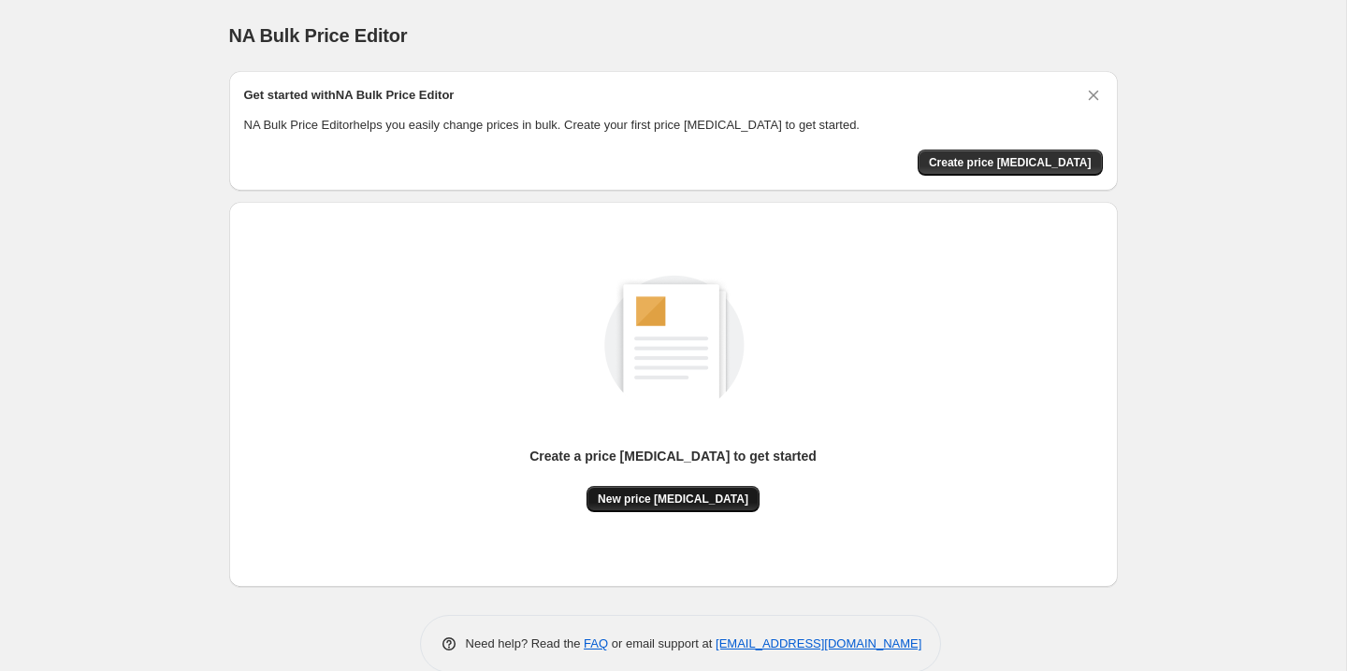
click at [626, 505] on span "New price [MEDICAL_DATA]" at bounding box center [673, 499] width 151 height 15
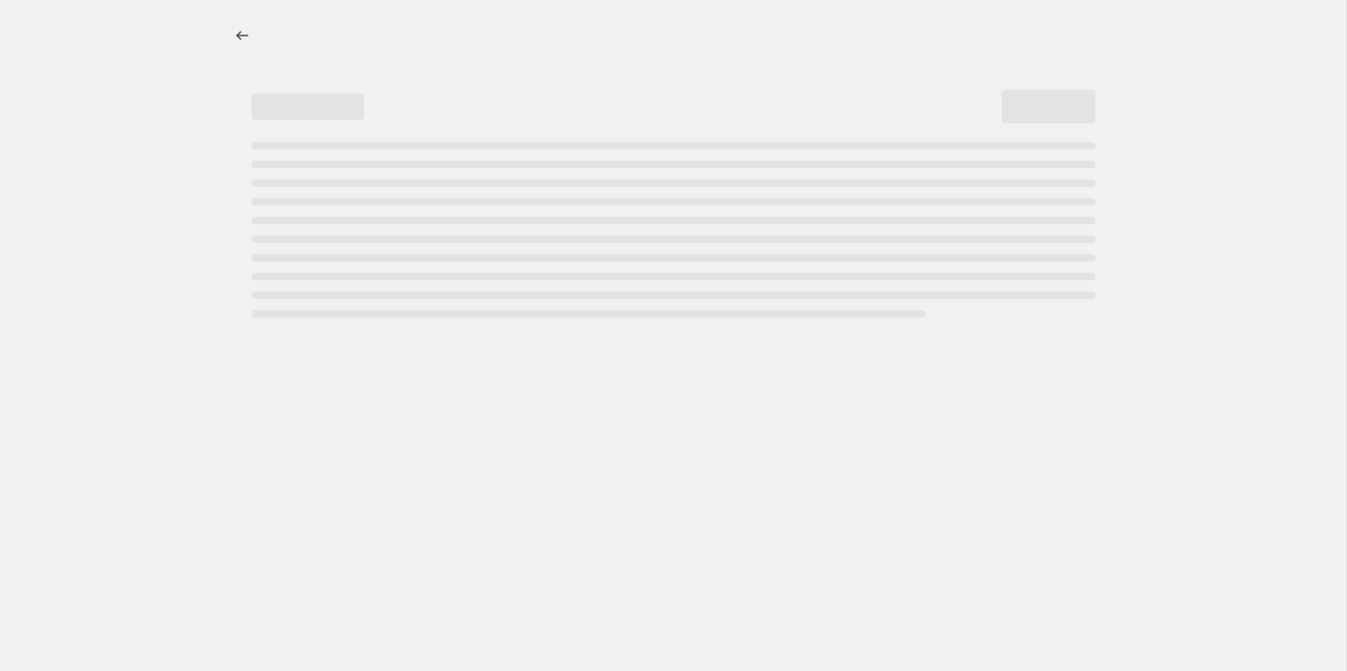
select select "percentage"
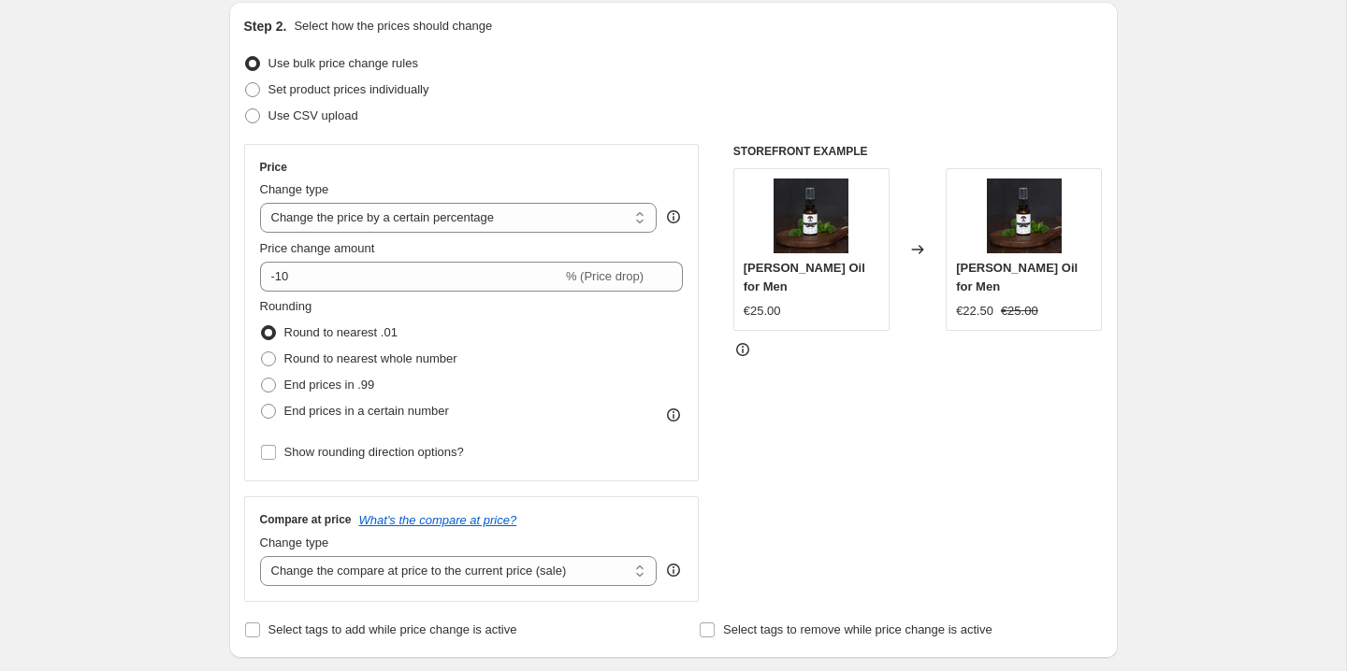
scroll to position [208, 0]
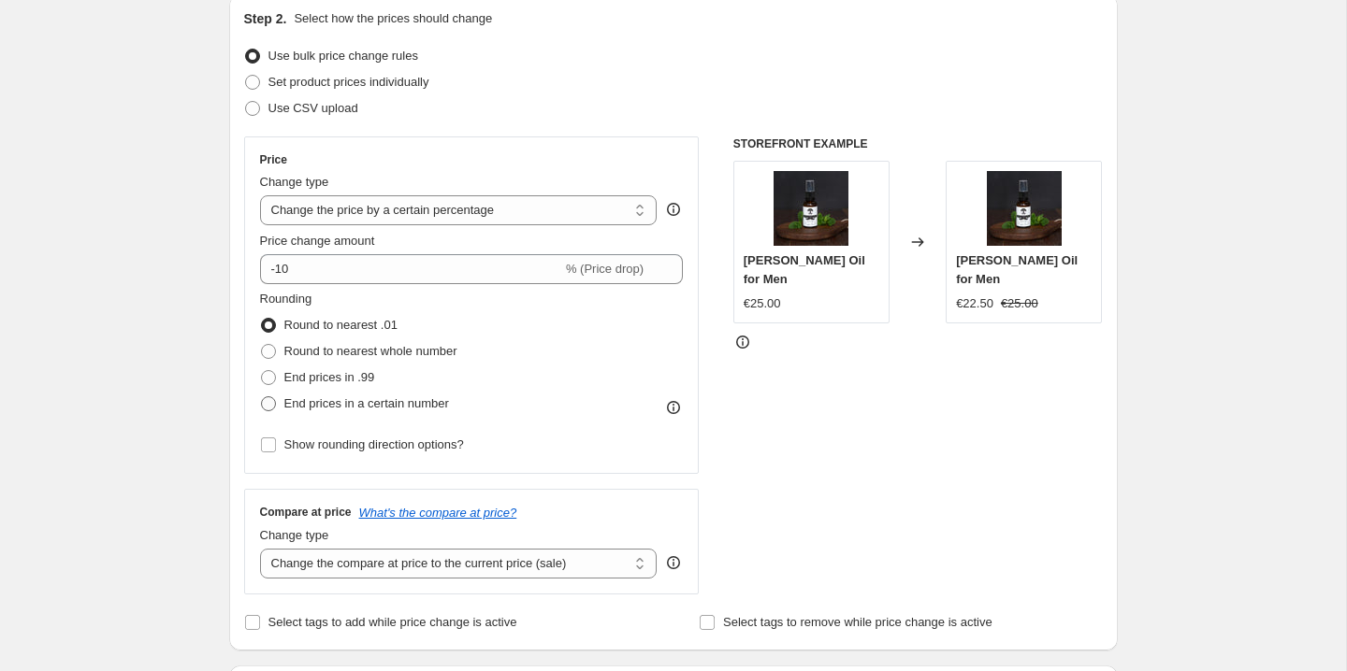
click at [357, 411] on span "End prices in a certain number" at bounding box center [366, 404] width 165 height 14
click at [262, 397] on input "End prices in a certain number" at bounding box center [261, 397] width 1 height 1
radio input "true"
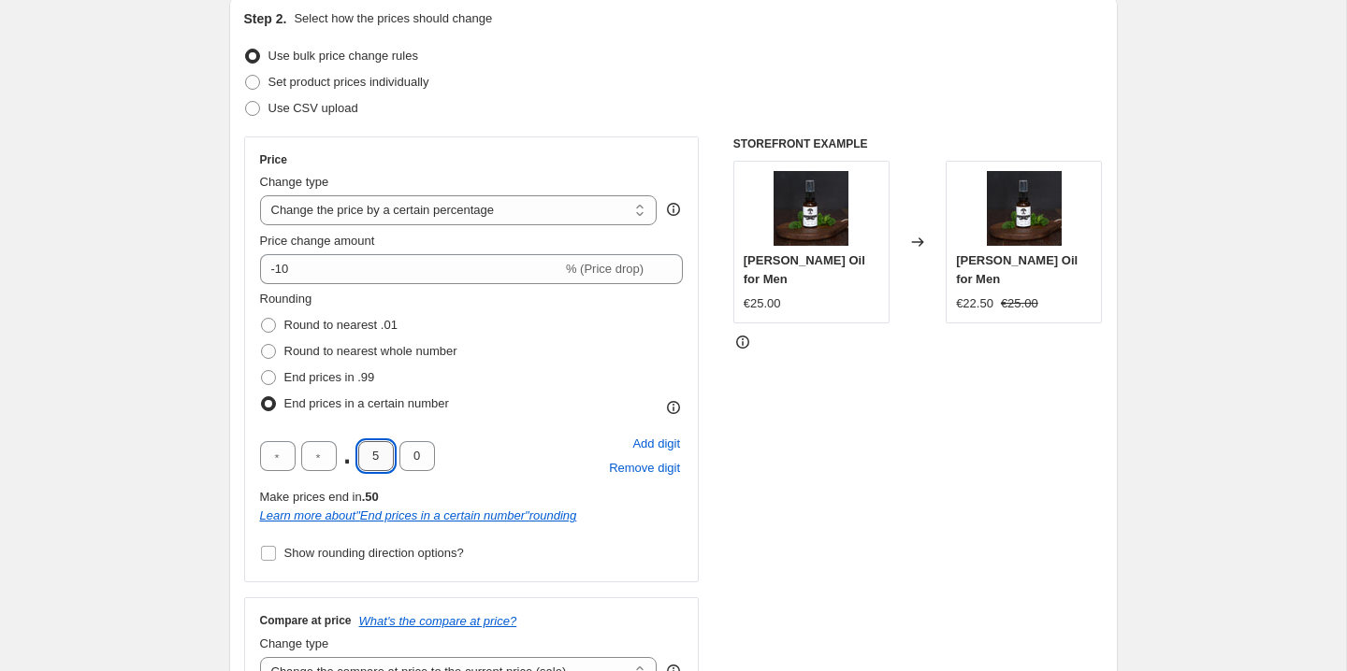
click at [382, 455] on input "5" at bounding box center [376, 456] width 36 height 30
type input "9"
type input "5"
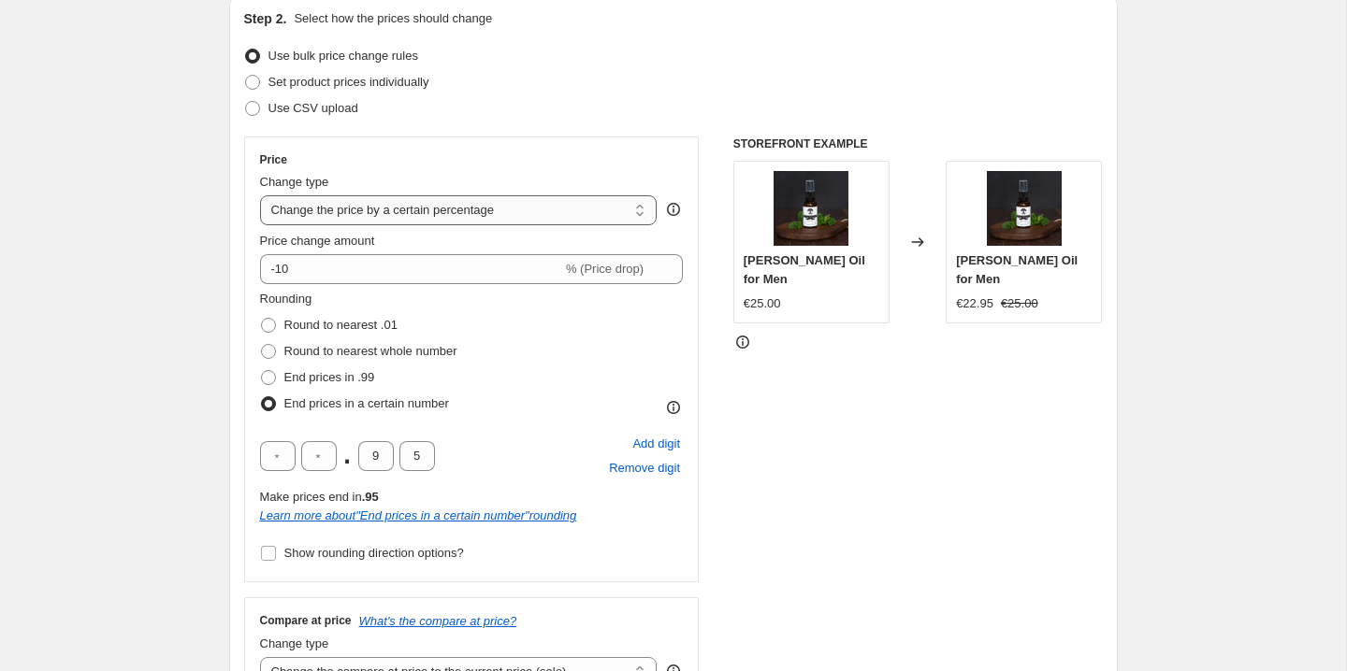
click at [459, 214] on select "Change the price to a certain amount Change the price by a certain amount Chang…" at bounding box center [458, 210] width 397 height 30
select select "pc"
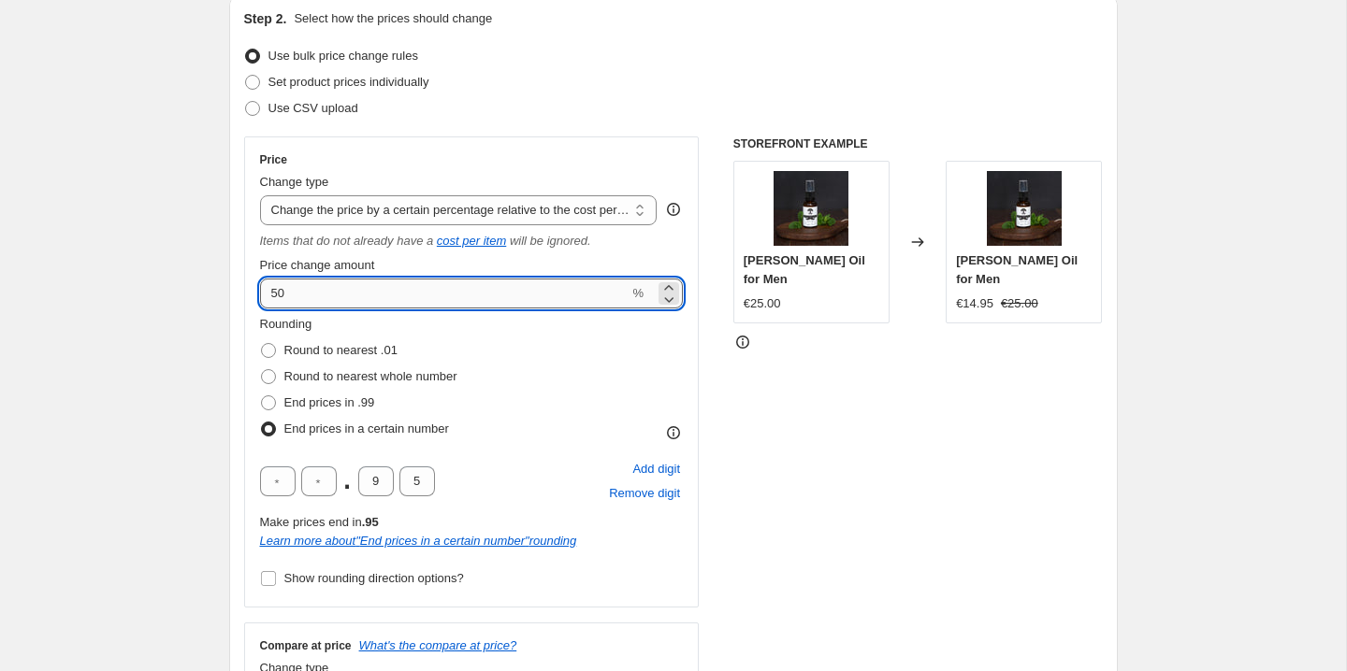
click at [531, 297] on input "50" at bounding box center [444, 294] width 369 height 30
click at [772, 376] on div "STOREFRONT EXAMPLE [PERSON_NAME] Oil for Men €25.00 Changed to [PERSON_NAME] Oi…" at bounding box center [917, 432] width 369 height 591
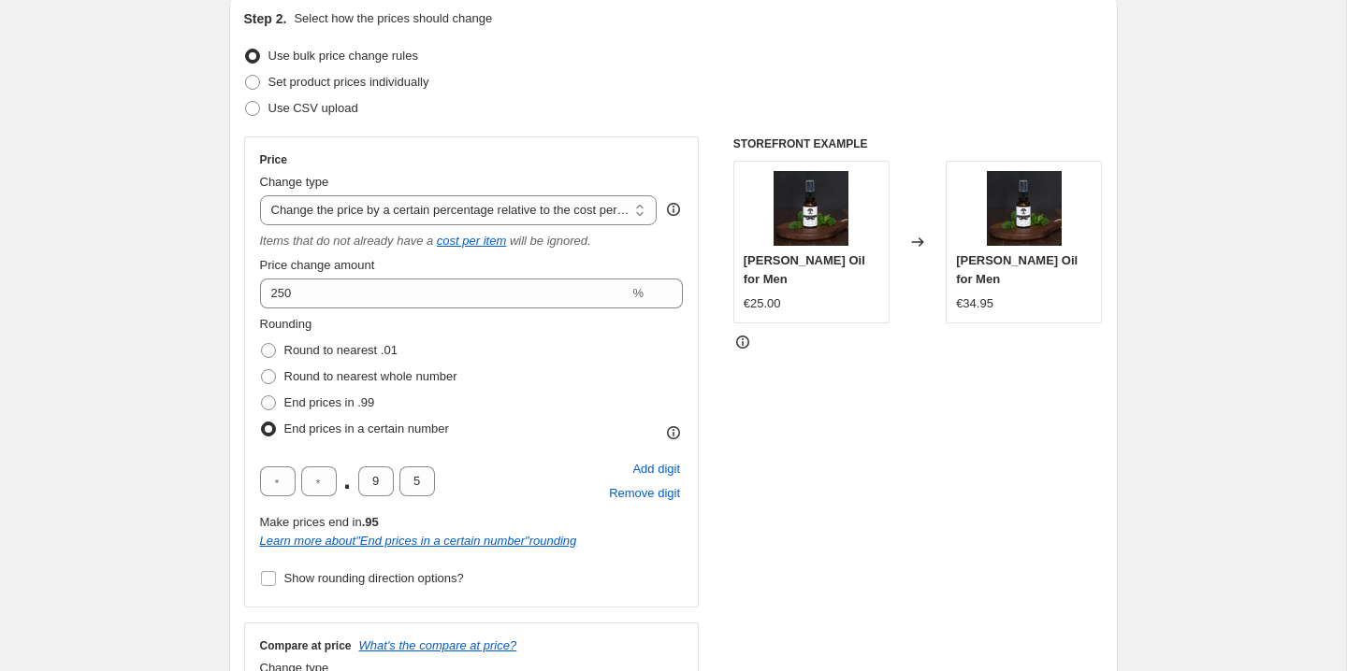
click at [743, 333] on icon at bounding box center [742, 342] width 19 height 19
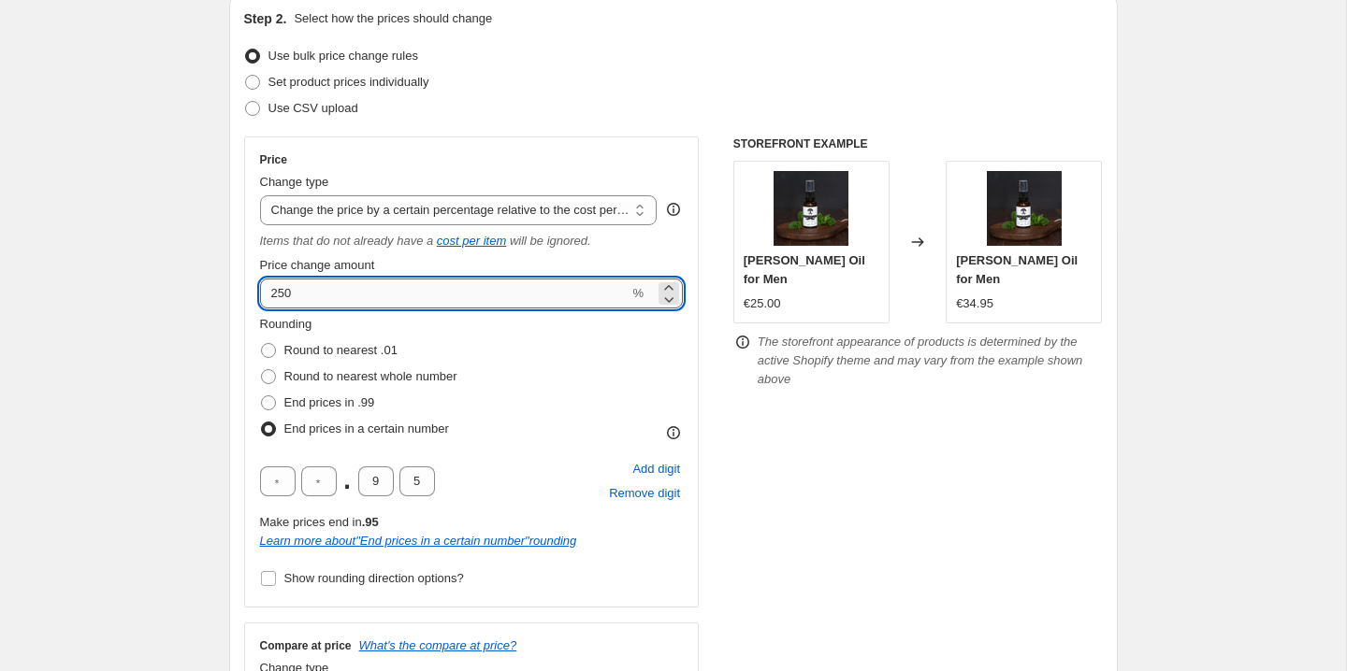
click at [400, 291] on input "250" at bounding box center [444, 294] width 369 height 30
click at [764, 377] on div "STOREFRONT EXAMPLE [PERSON_NAME] Oil for Men €25.00 Changed to [PERSON_NAME] Oi…" at bounding box center [917, 432] width 369 height 591
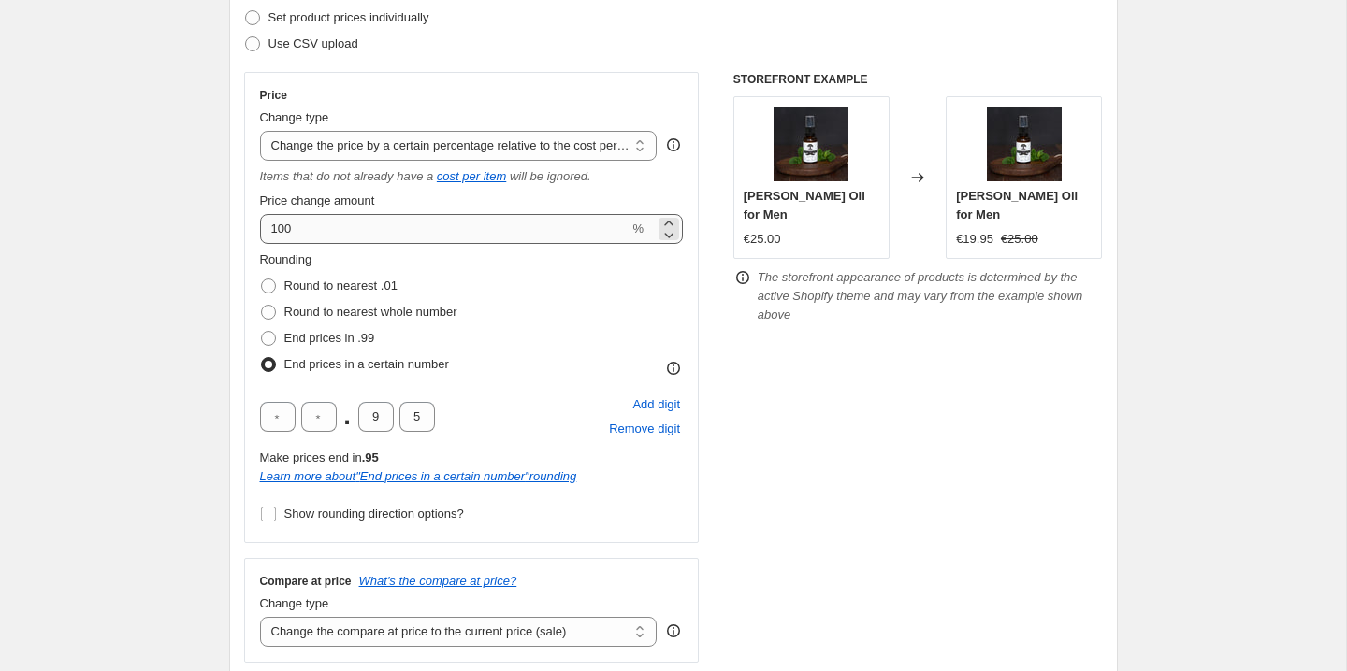
scroll to position [271, 0]
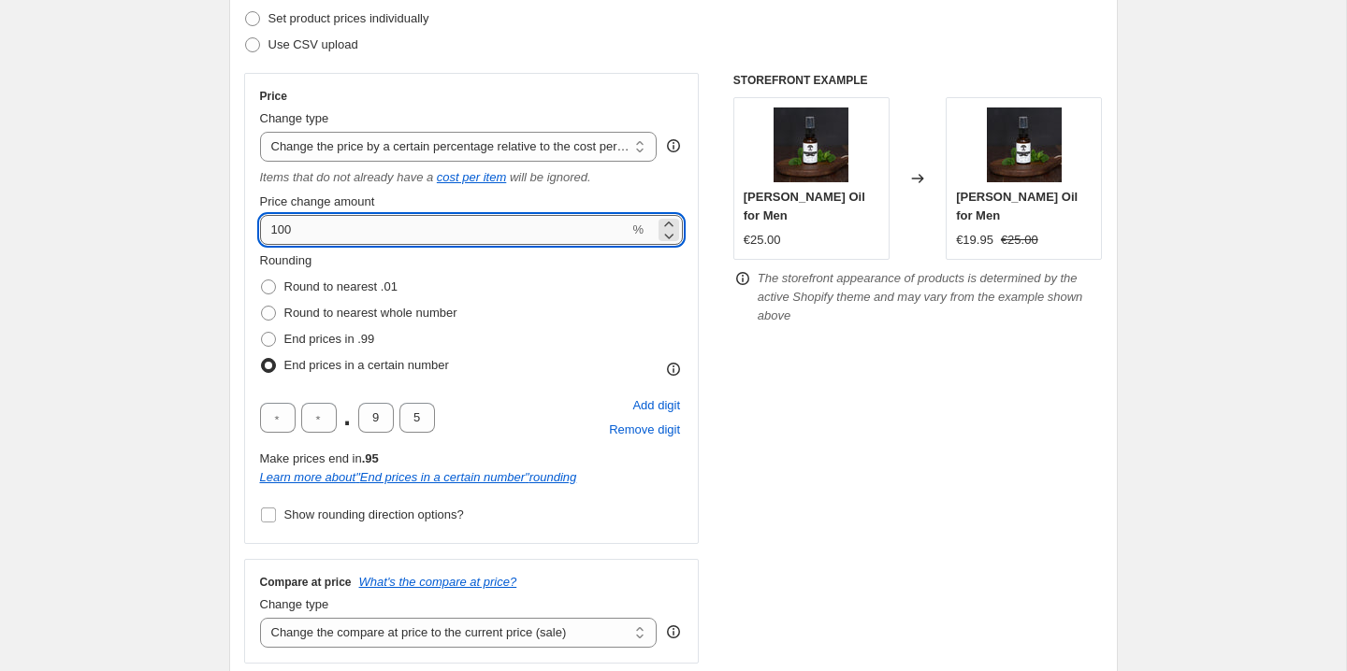
click at [486, 228] on input "100" at bounding box center [444, 230] width 369 height 30
type input "150"
click at [890, 378] on div "STOREFRONT EXAMPLE [PERSON_NAME] Oil for Men €25.00 Changed to [PERSON_NAME] Oi…" at bounding box center [917, 368] width 369 height 591
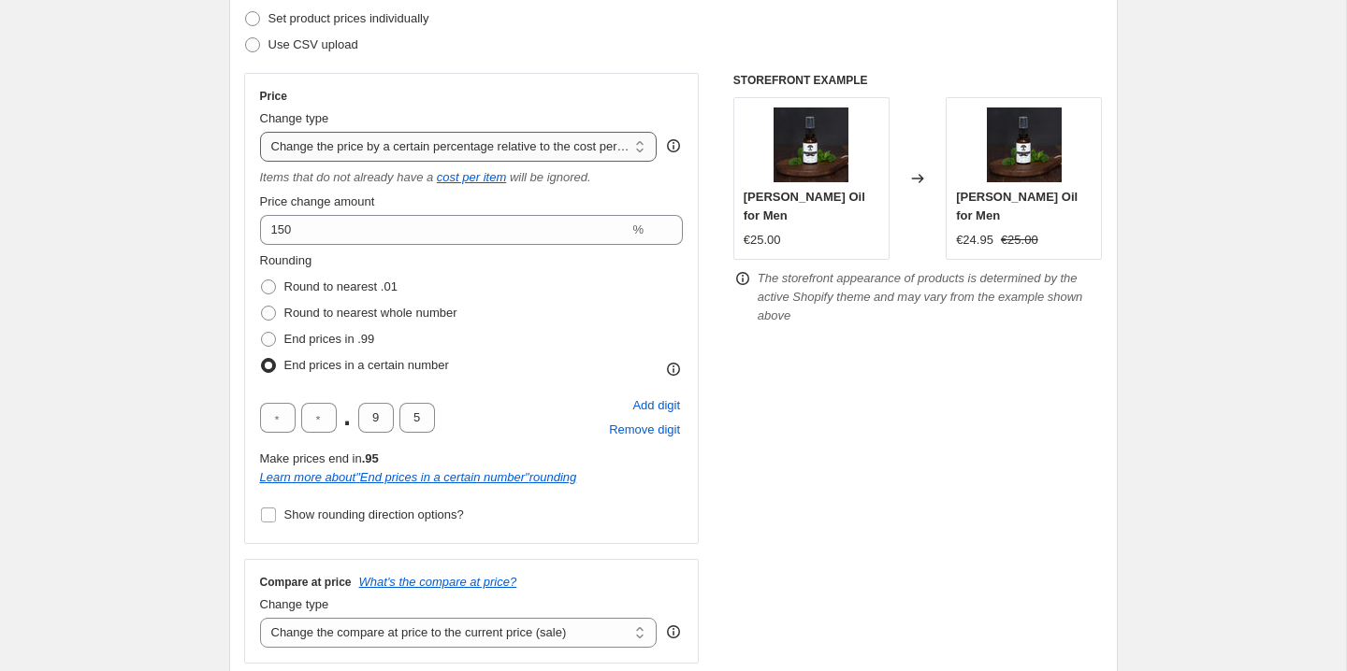
drag, startPoint x: 254, startPoint y: 149, endPoint x: 511, endPoint y: 153, distance: 256.3
click at [512, 154] on div "Price Change type Change the price to a certain amount Change the price by a ce…" at bounding box center [471, 308] width 455 height 471
click at [536, 152] on select "Change the price to a certain amount Change the price by a certain amount Chang…" at bounding box center [458, 147] width 397 height 30
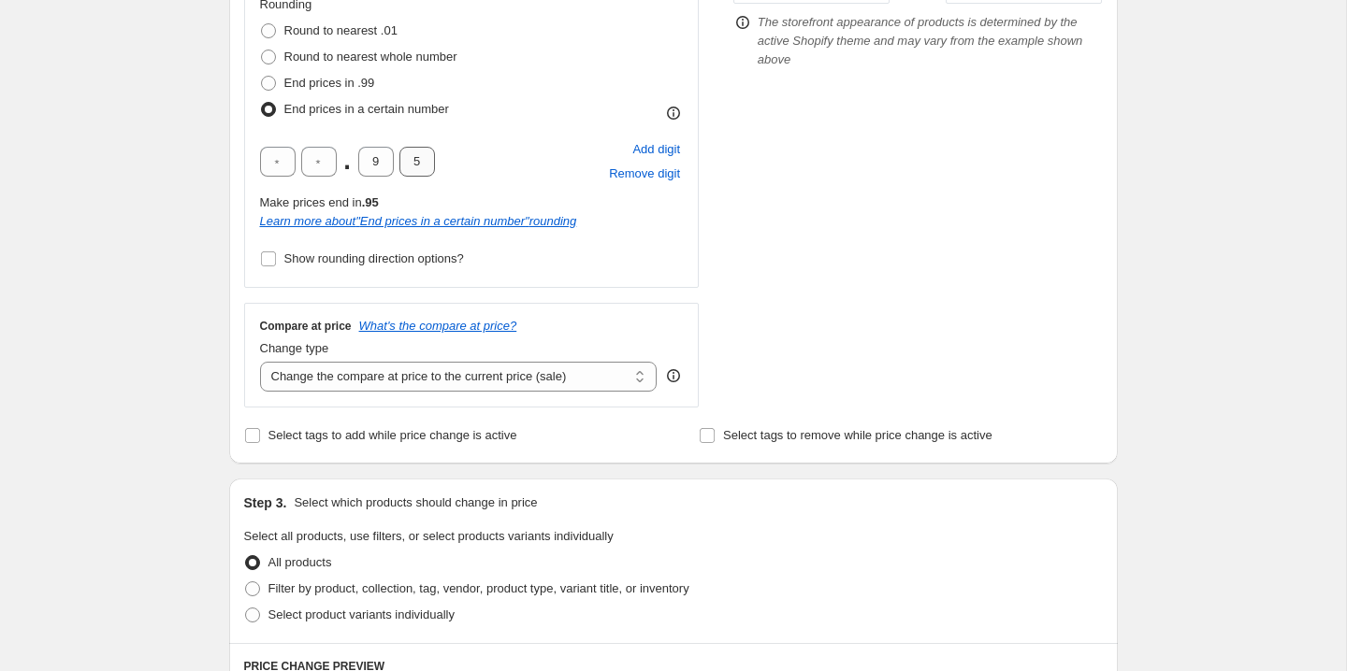
scroll to position [539, 0]
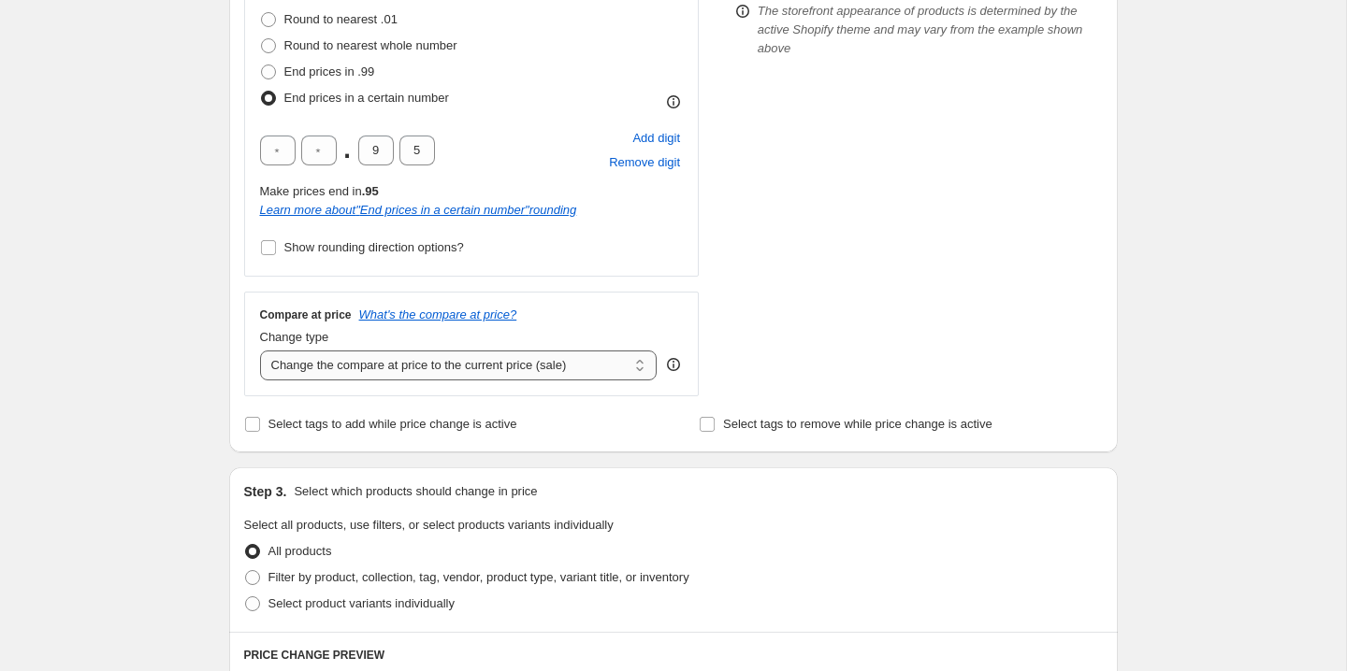
click at [613, 367] on select "Change the compare at price to the current price (sale) Change the compare at p…" at bounding box center [458, 366] width 397 height 30
select select "remove"
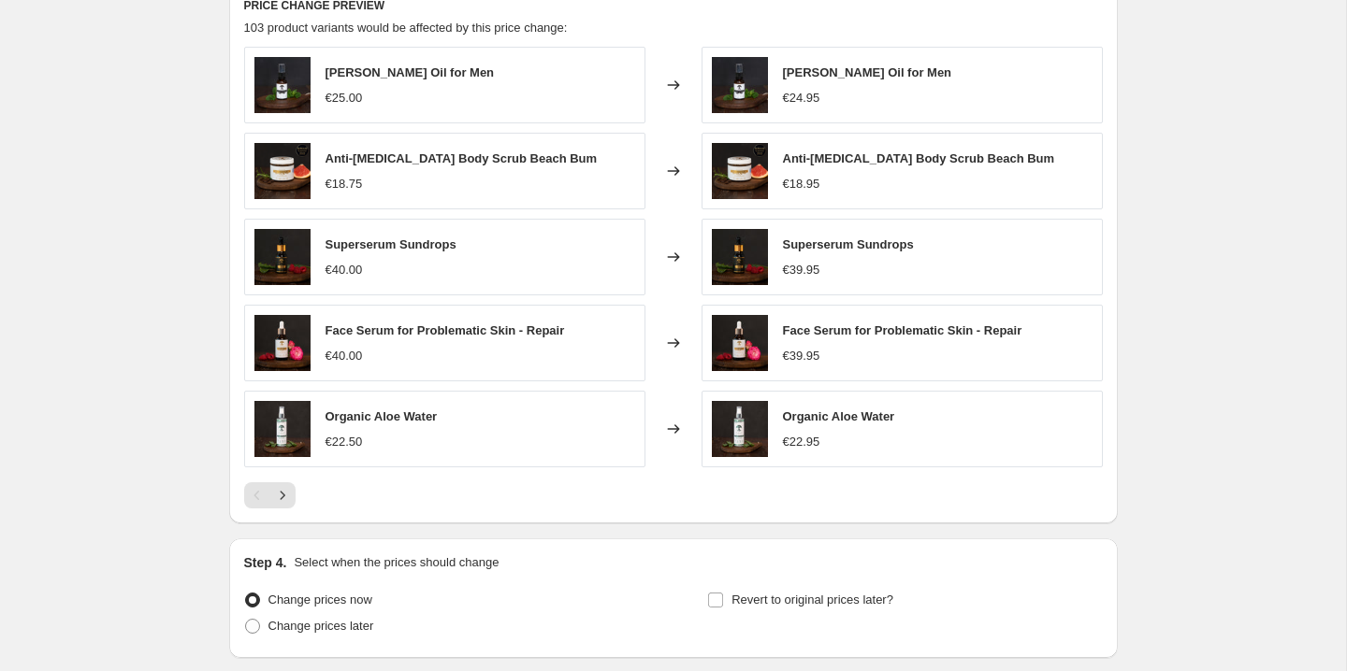
scroll to position [1331, 0]
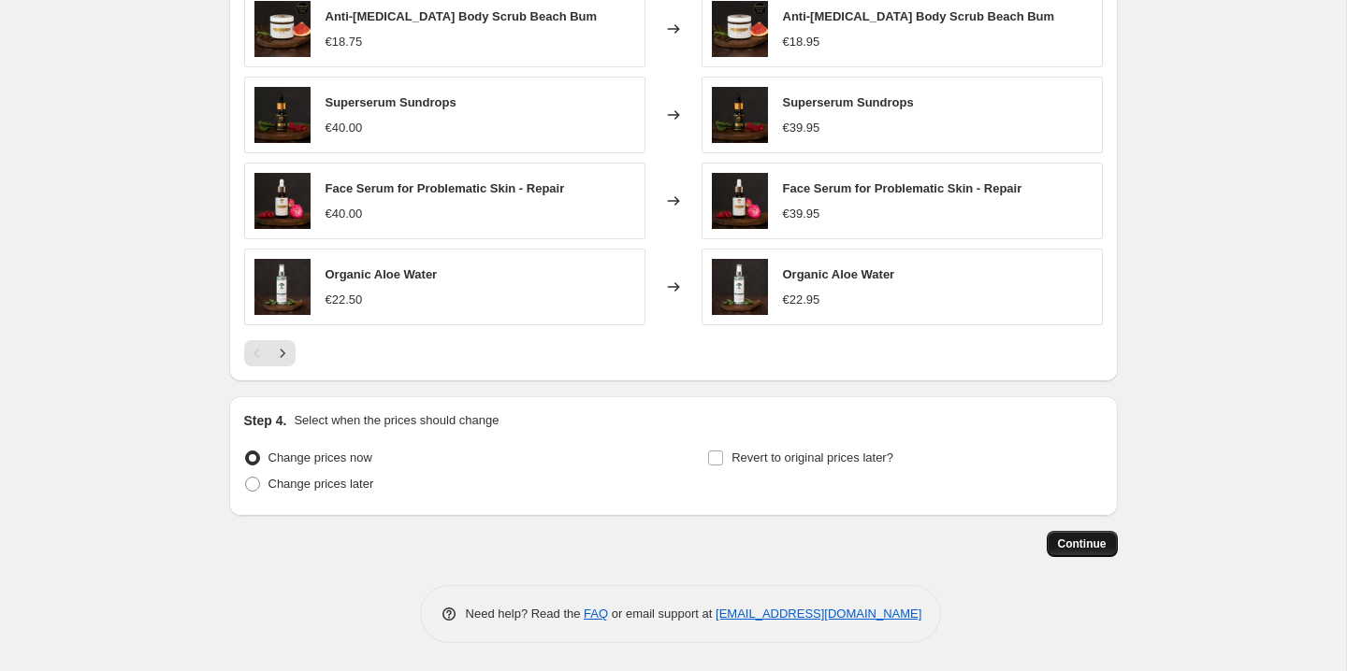
click at [1089, 548] on span "Continue" at bounding box center [1082, 544] width 49 height 15
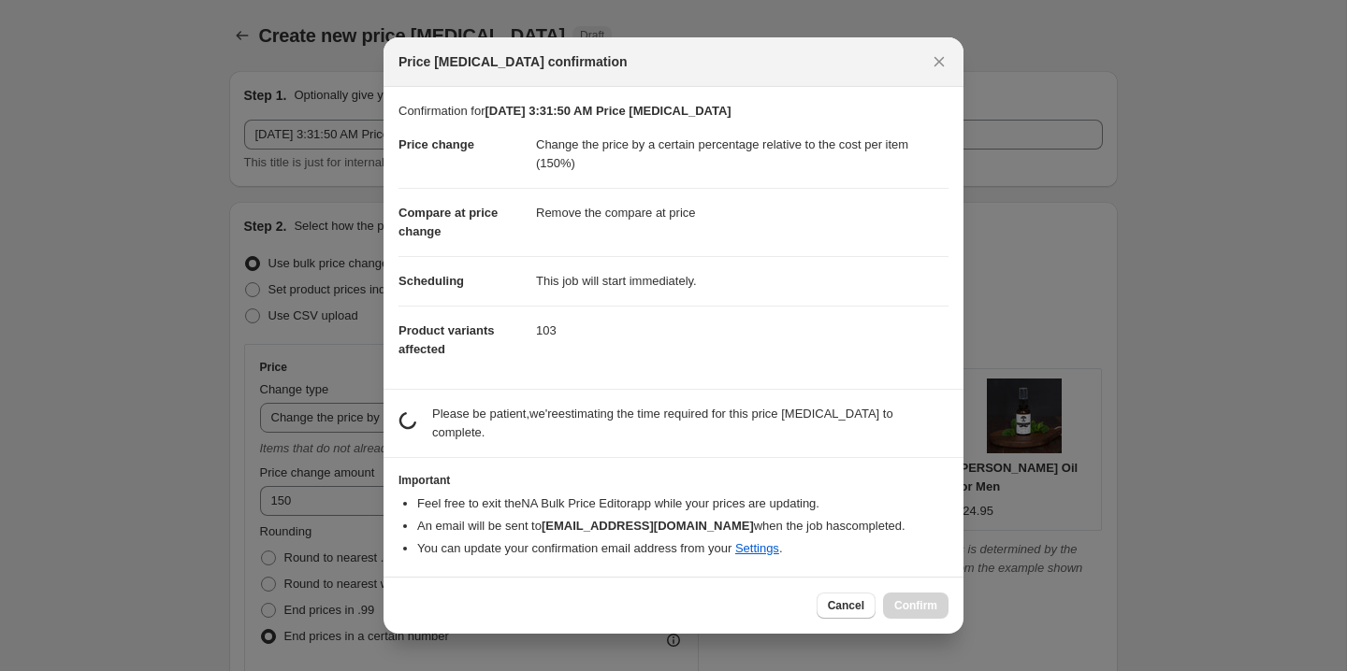
scroll to position [0, 0]
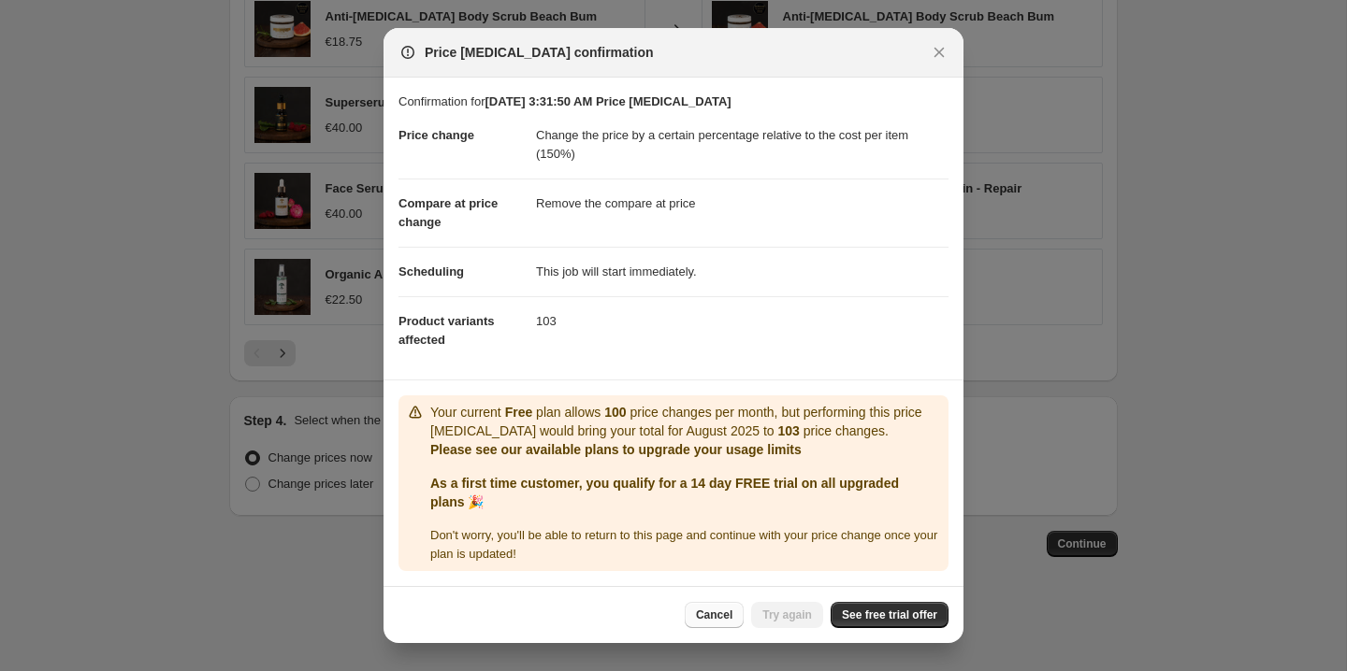
click at [709, 618] on span "Cancel" at bounding box center [714, 615] width 36 height 15
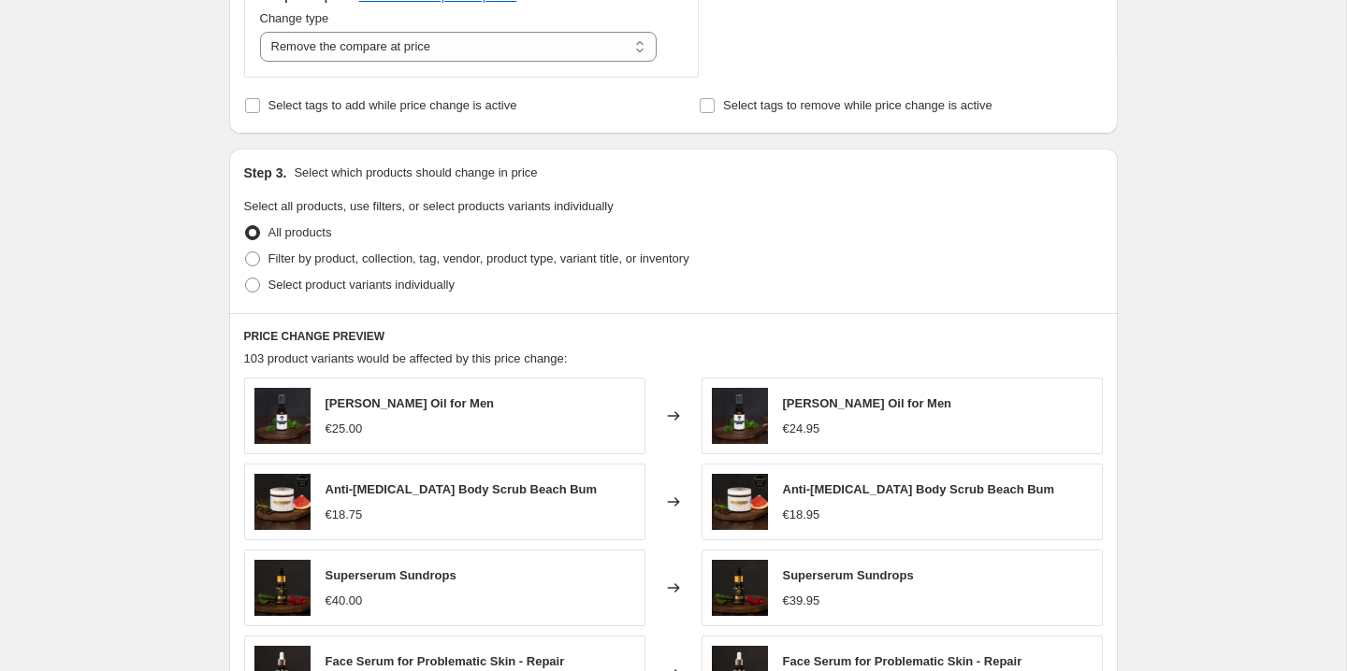
scroll to position [868, 0]
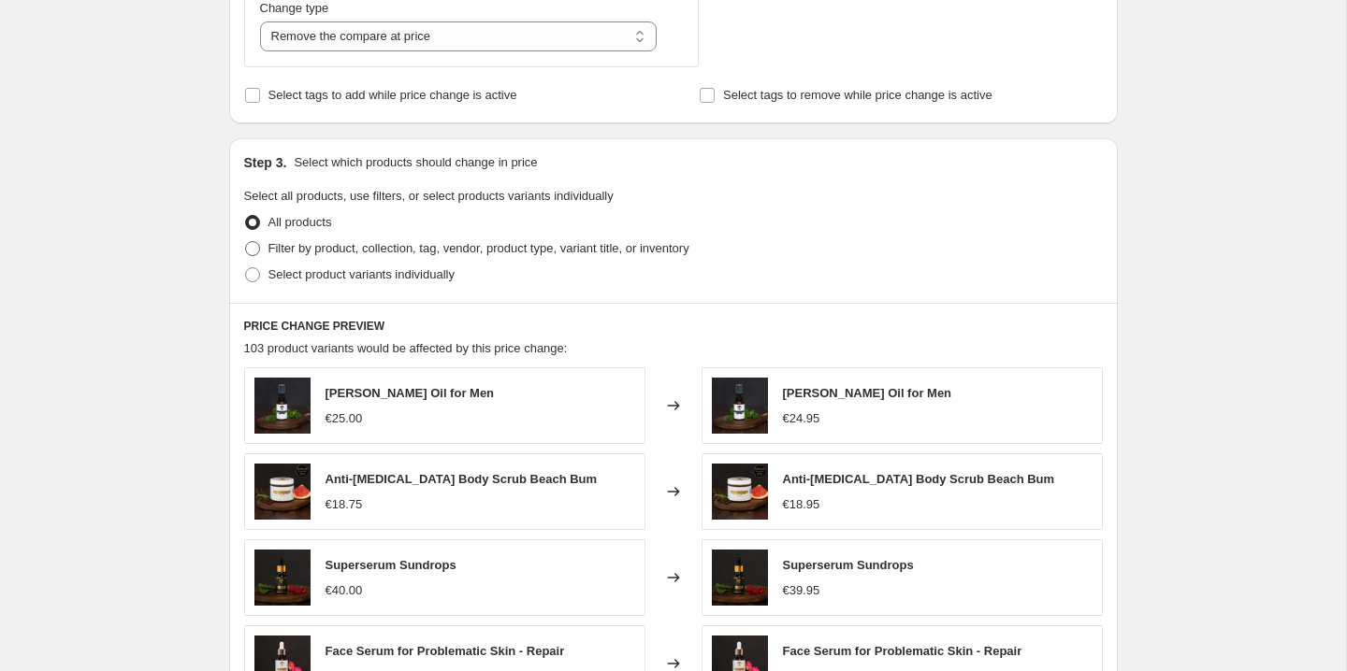
click at [360, 249] on span "Filter by product, collection, tag, vendor, product type, variant title, or inv…" at bounding box center [478, 248] width 421 height 14
click at [246, 242] on input "Filter by product, collection, tag, vendor, product type, variant title, or inv…" at bounding box center [245, 241] width 1 height 1
radio input "true"
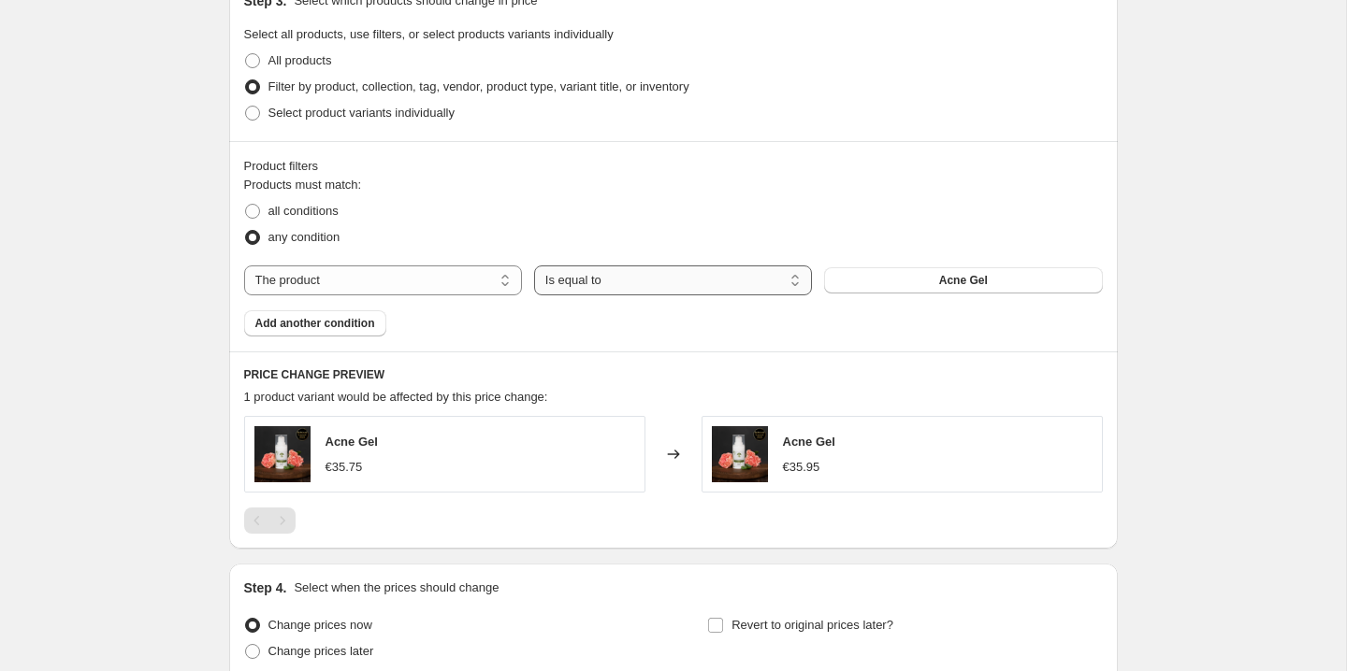
scroll to position [1045, 0]
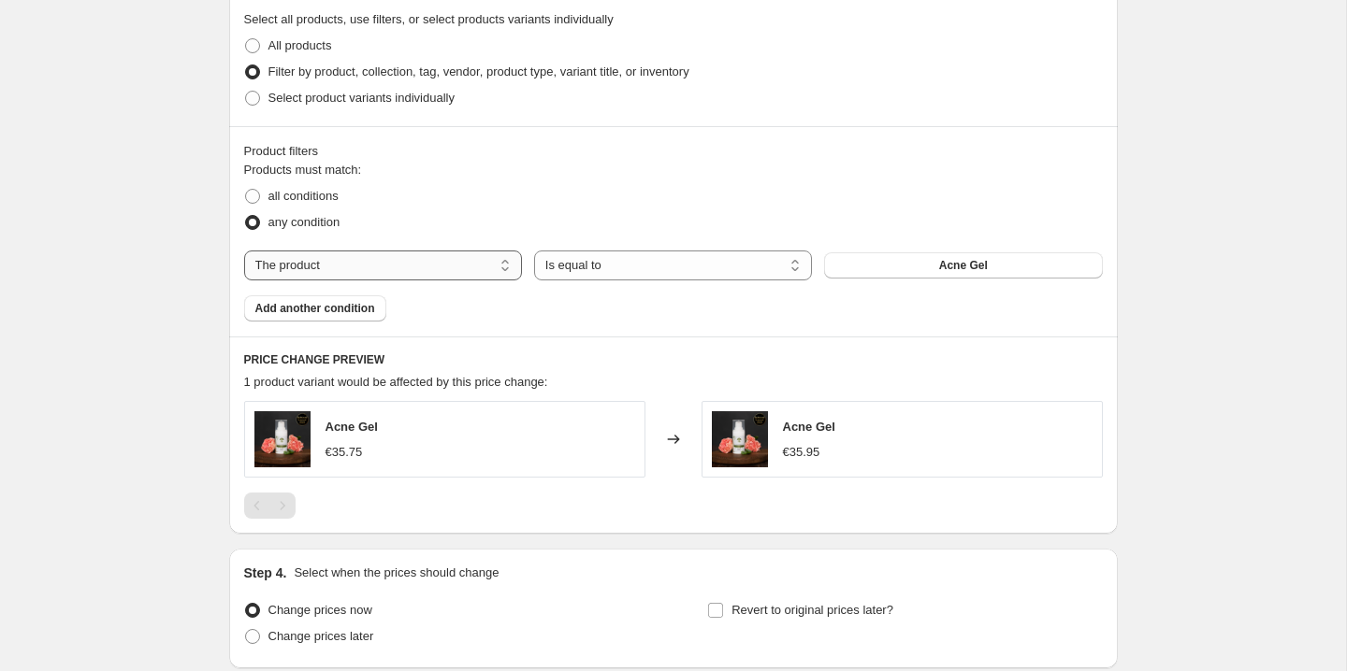
click at [444, 267] on select "The product The product's collection The product's vendor The product's type Th…" at bounding box center [383, 266] width 278 height 30
select select "vendor"
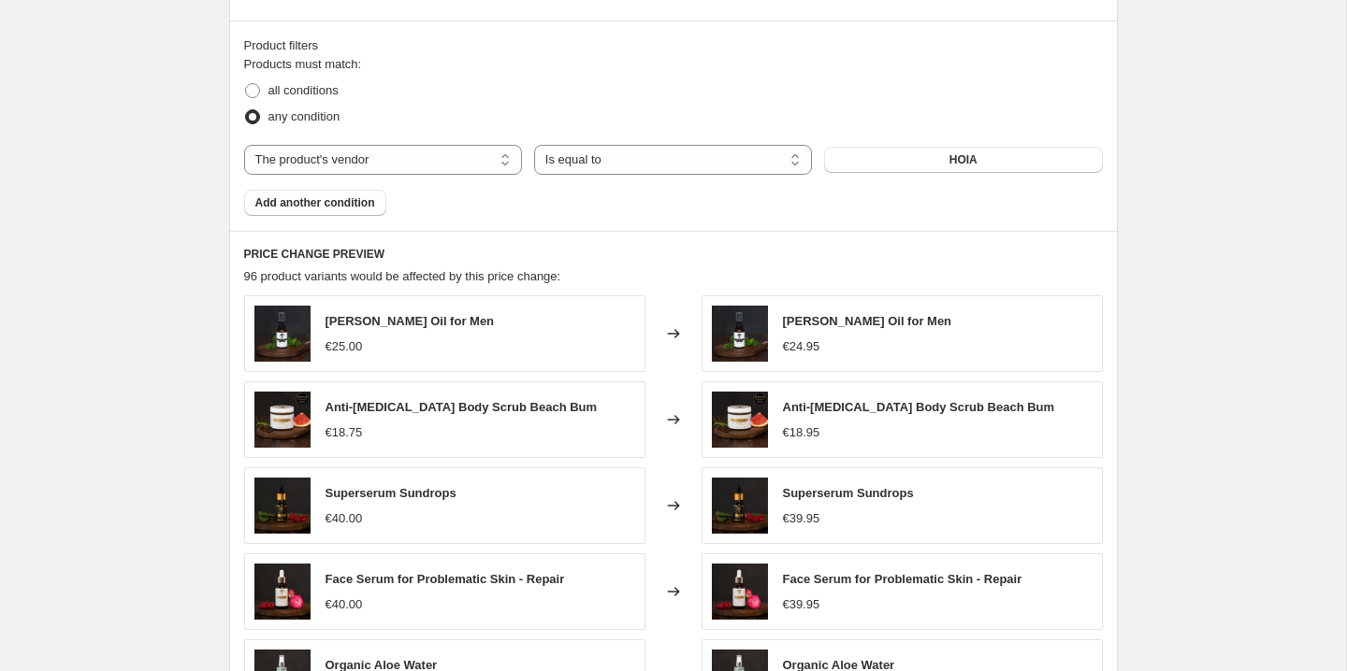
scroll to position [1153, 0]
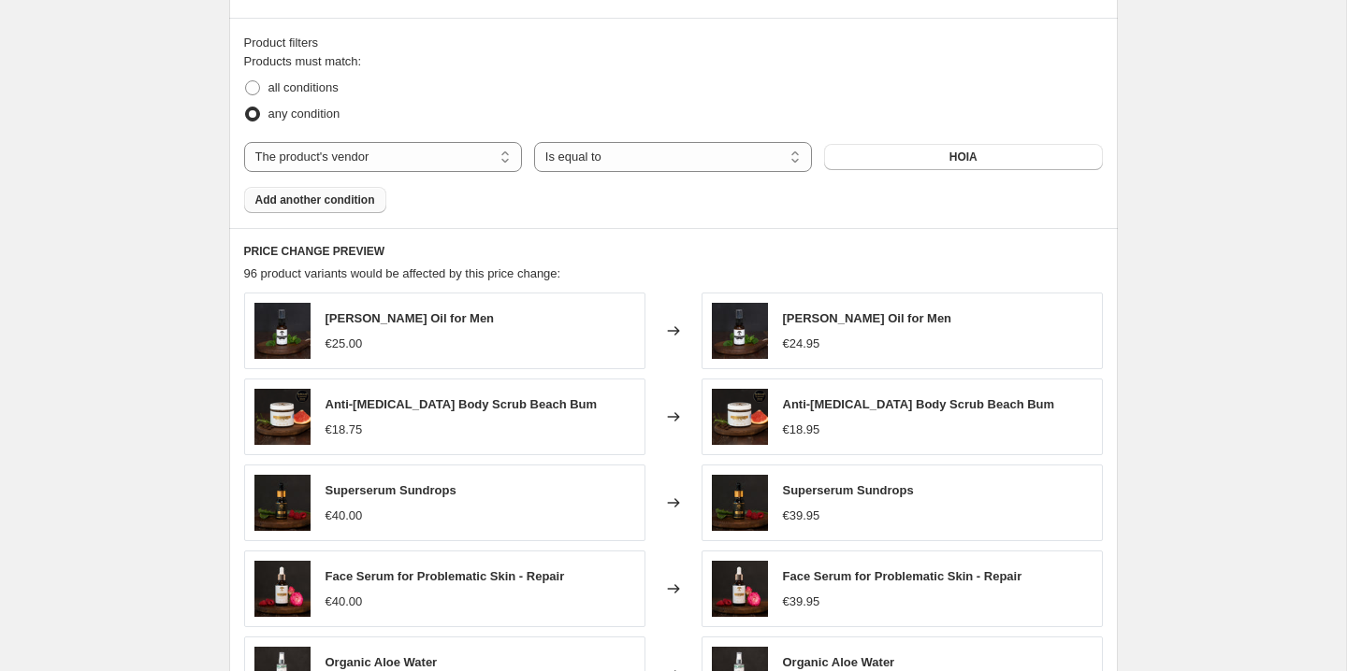
click at [354, 195] on span "Add another condition" at bounding box center [315, 200] width 120 height 15
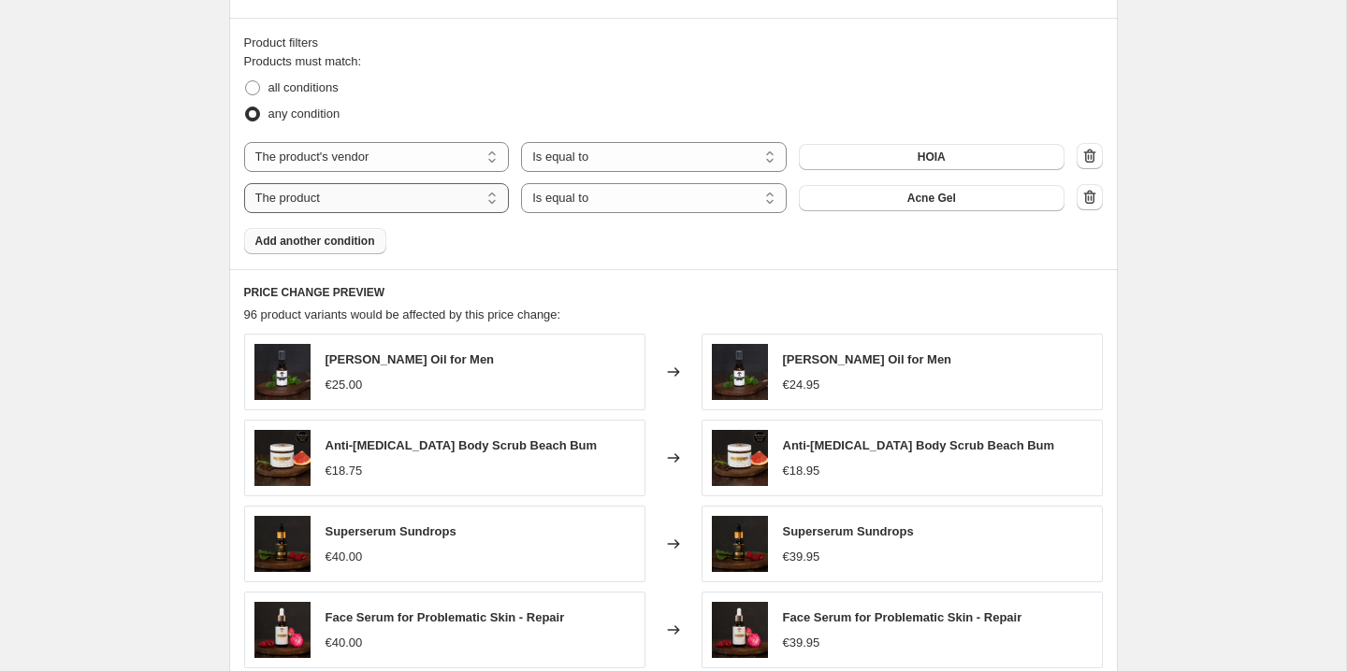
click at [418, 197] on select "The product The product's collection The product's vendor The product's type Th…" at bounding box center [377, 198] width 266 height 30
select select "vendor"
click at [918, 204] on span "HOIA" at bounding box center [931, 198] width 28 height 15
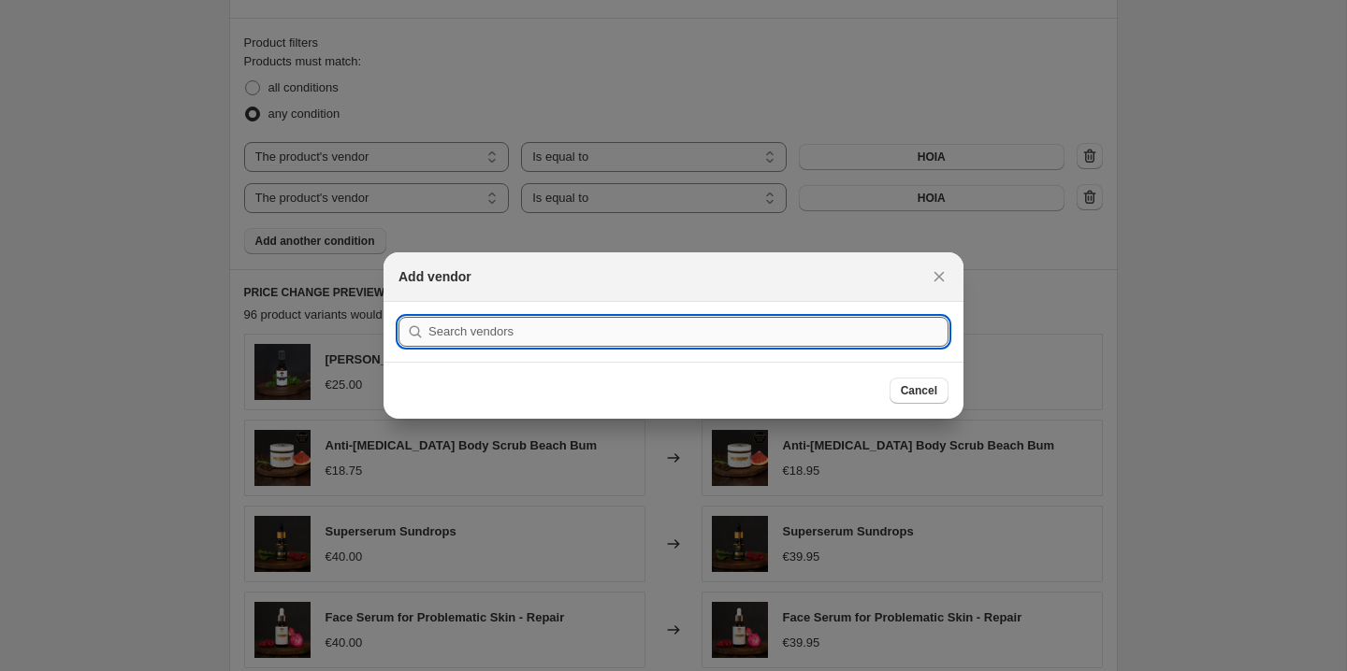
click at [657, 340] on input ":r2k:" at bounding box center [688, 332] width 520 height 30
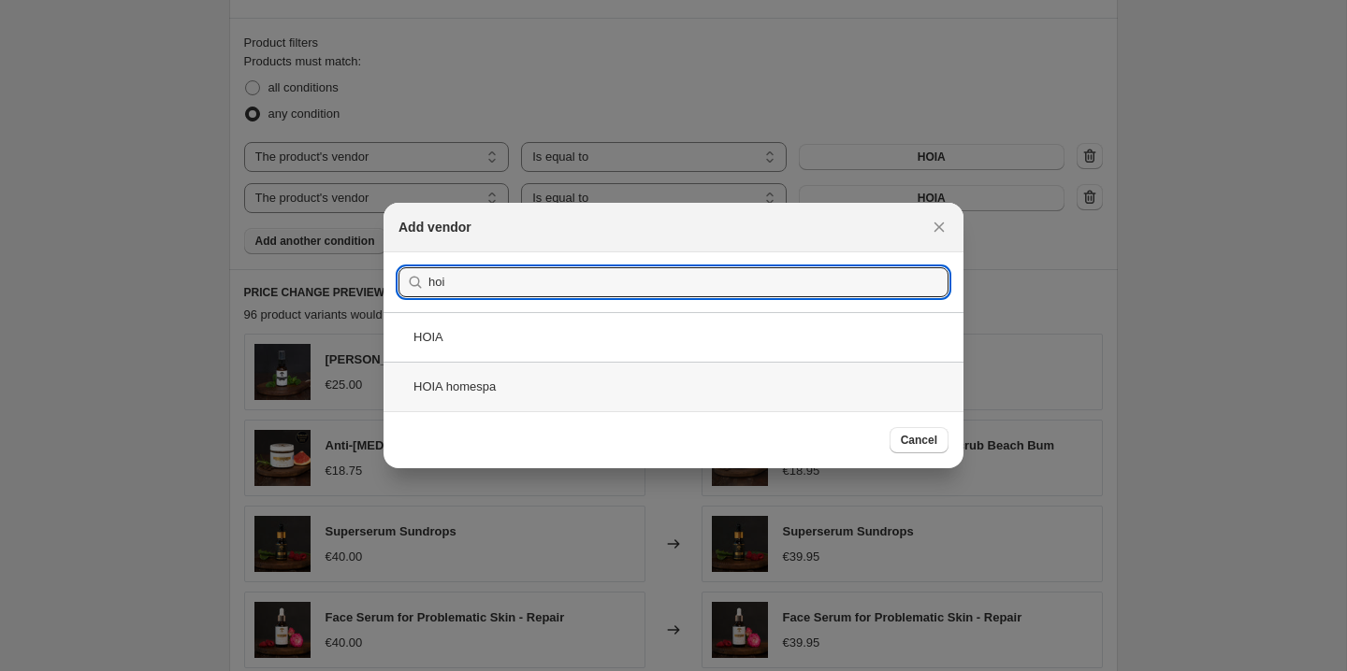
type input "hoi"
click at [485, 390] on div "HOIA homespa" at bounding box center [673, 387] width 580 height 50
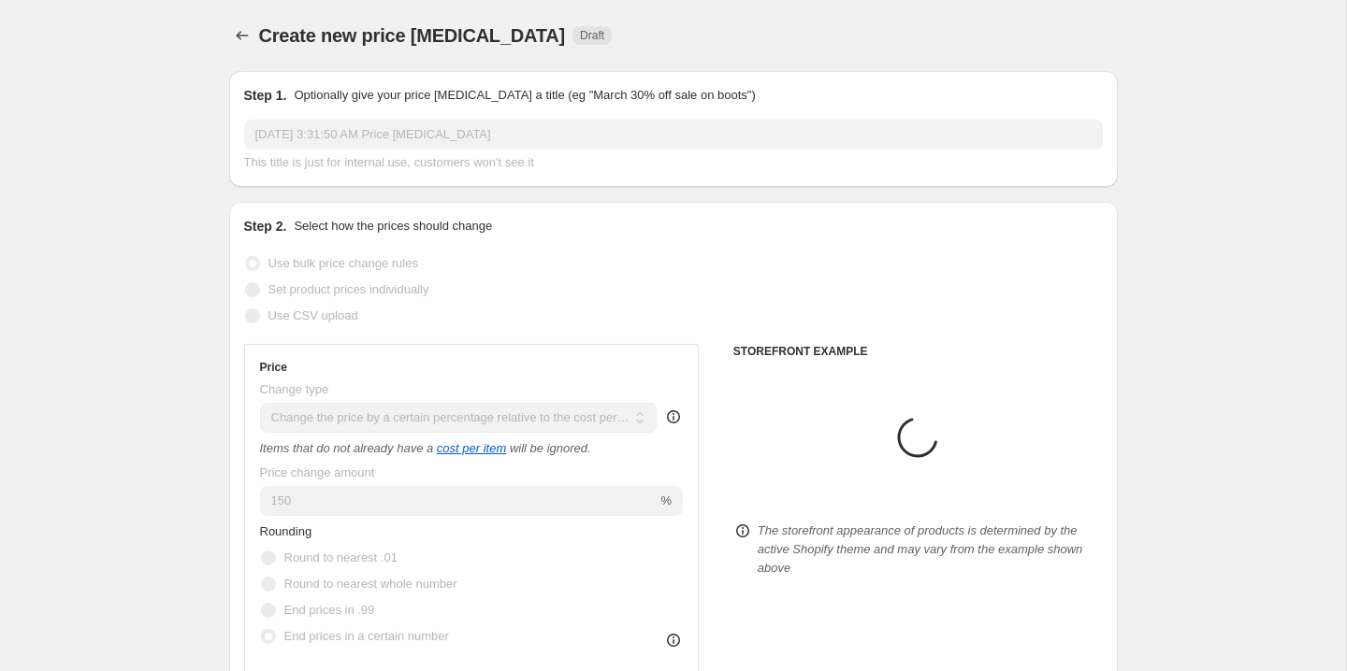
scroll to position [1153, 0]
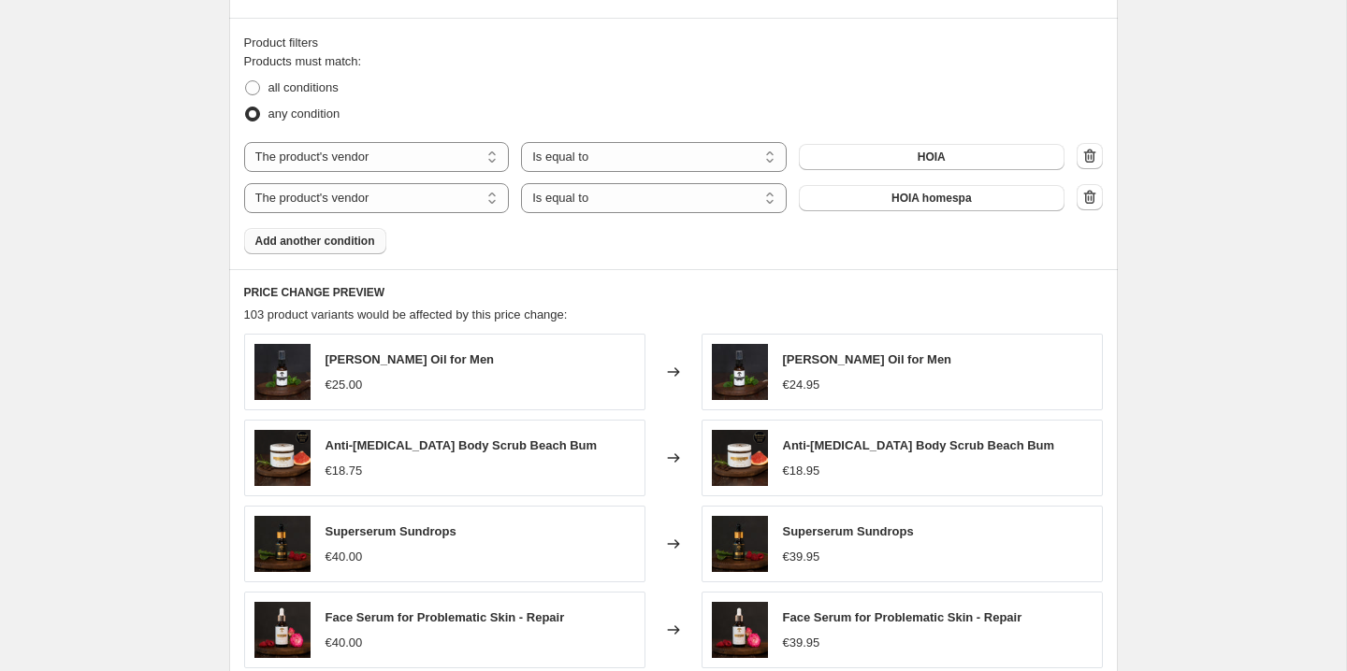
click at [354, 241] on span "Add another condition" at bounding box center [315, 241] width 120 height 15
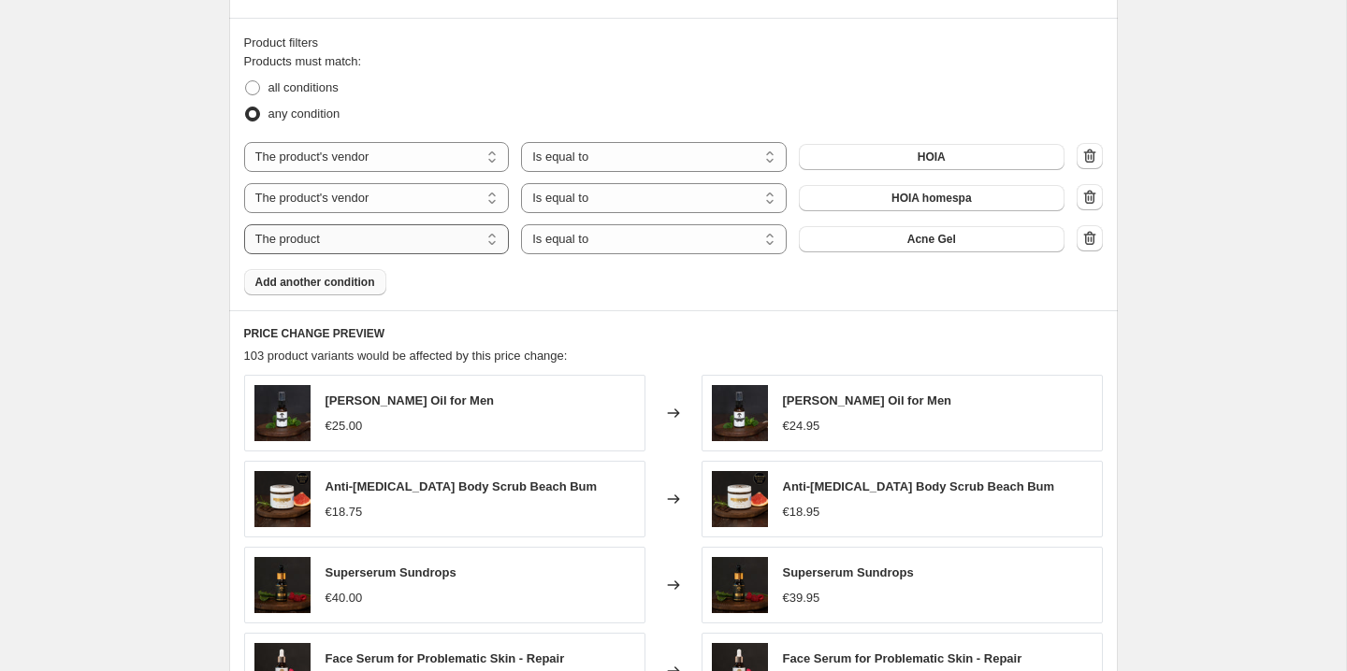
click at [349, 242] on select "The product The product's collection The product's vendor The product's type Th…" at bounding box center [377, 239] width 266 height 30
select select "product_type"
click at [633, 241] on select "Is equal to Is not equal to" at bounding box center [654, 239] width 266 height 30
select select "not_equal"
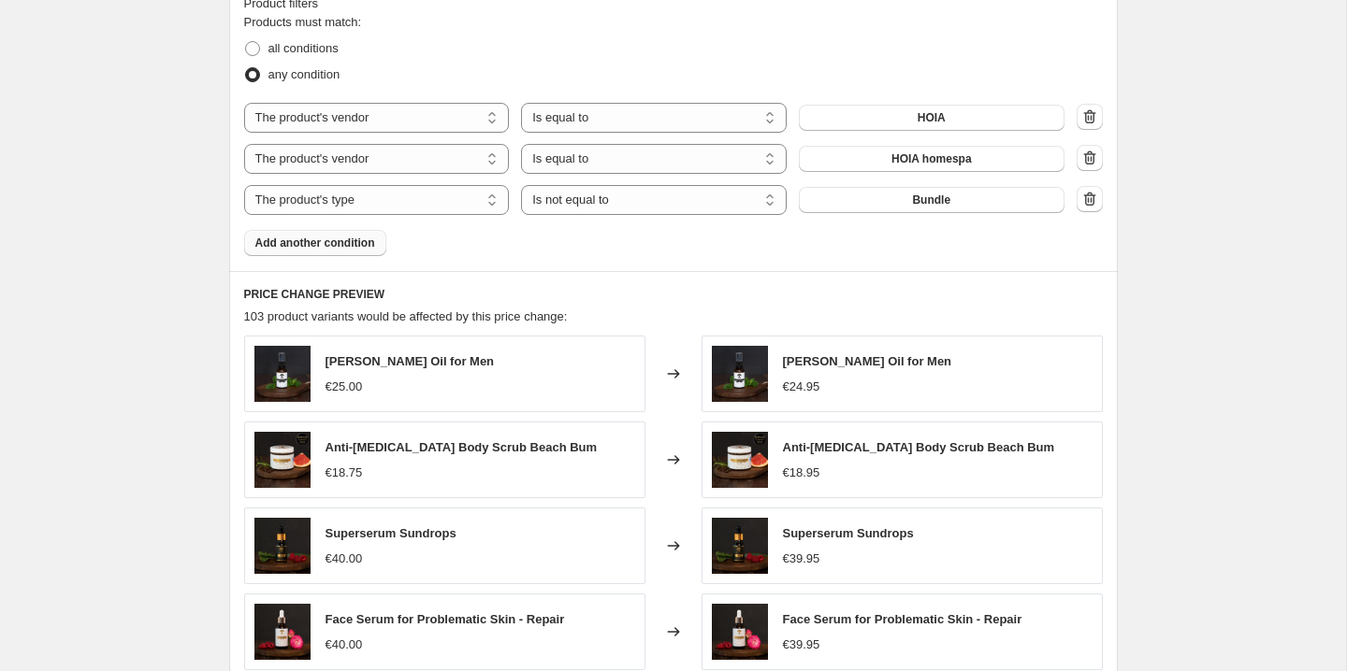
scroll to position [1200, 0]
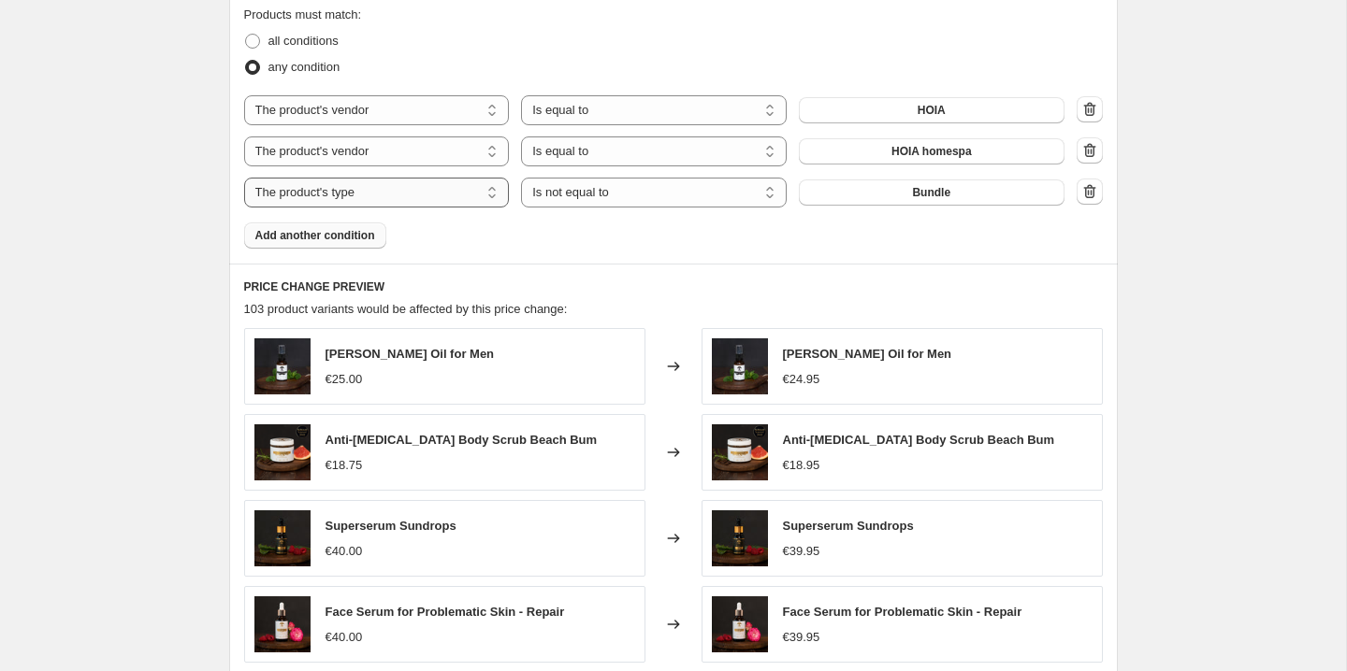
click at [444, 194] on select "The product The product's collection The product's vendor The product's type Th…" at bounding box center [377, 193] width 266 height 30
select select "product_status"
click at [628, 199] on select "Is equal to Is not equal to" at bounding box center [654, 193] width 266 height 30
select select "equal"
click at [1092, 149] on icon "button" at bounding box center [1089, 150] width 19 height 19
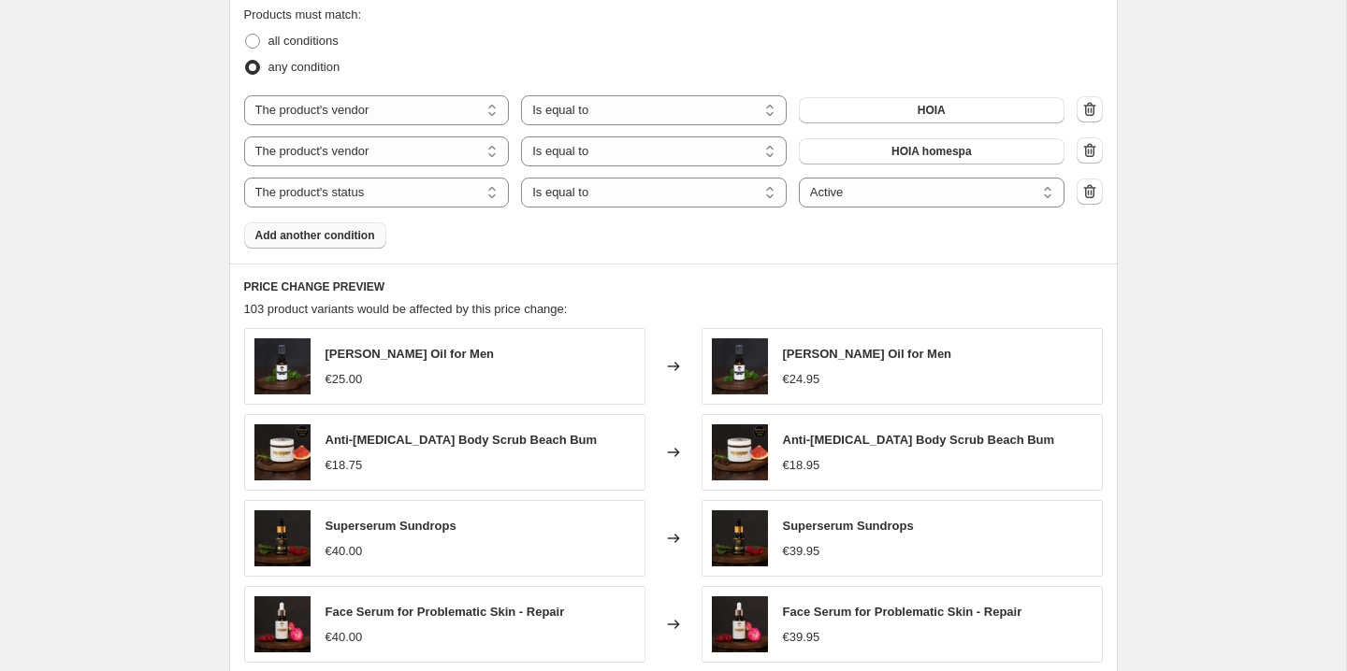
select select "product_status"
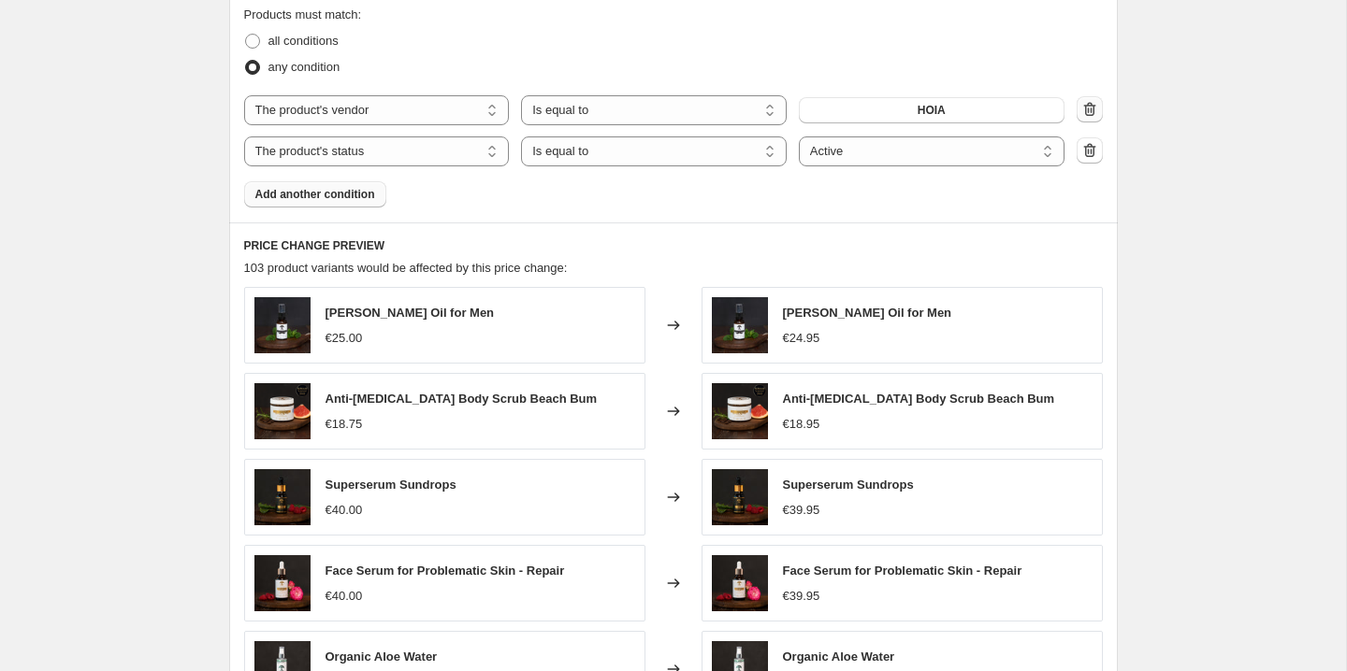
click at [1092, 110] on icon "button" at bounding box center [1089, 109] width 12 height 14
select select "product_status"
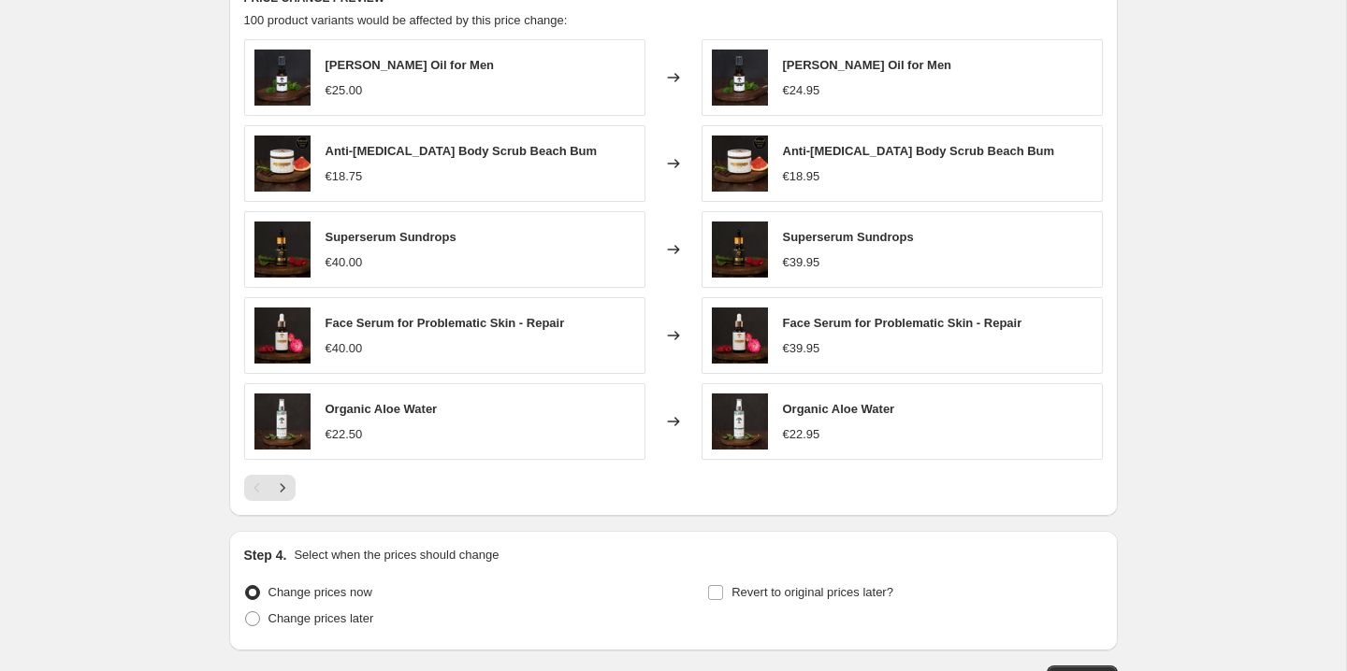
scroll to position [1541, 0]
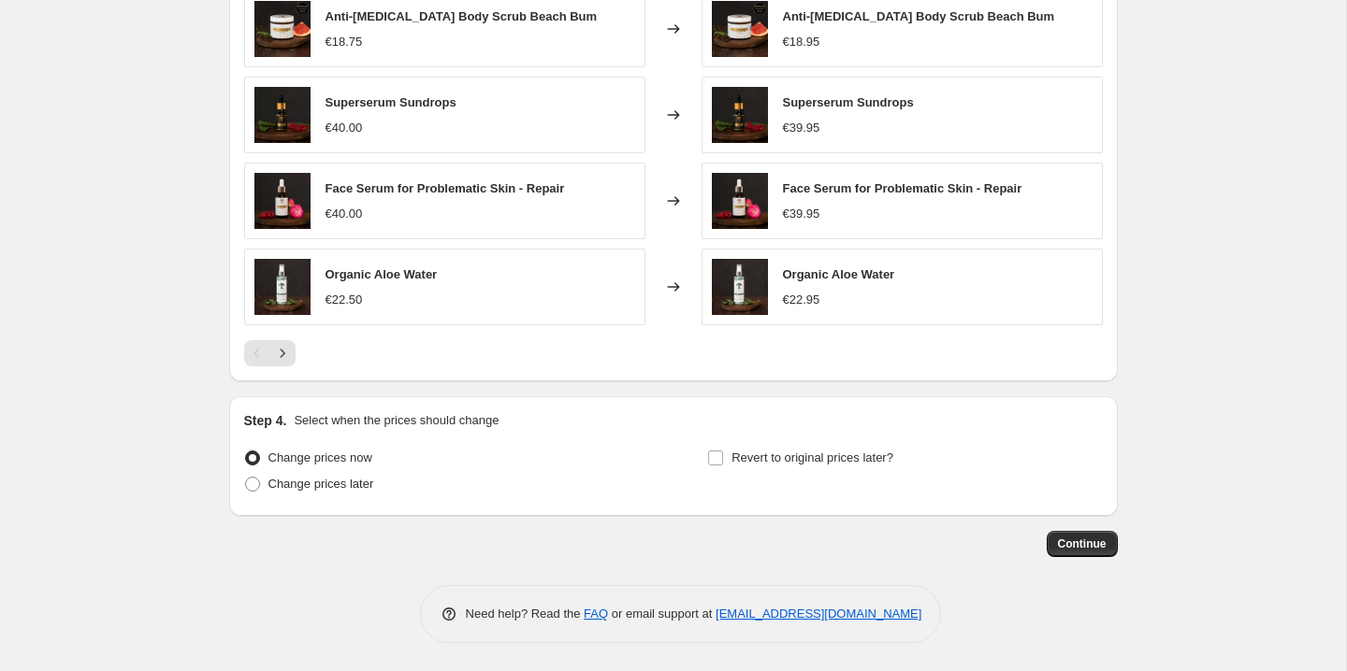
click at [1089, 549] on span "Continue" at bounding box center [1082, 544] width 49 height 15
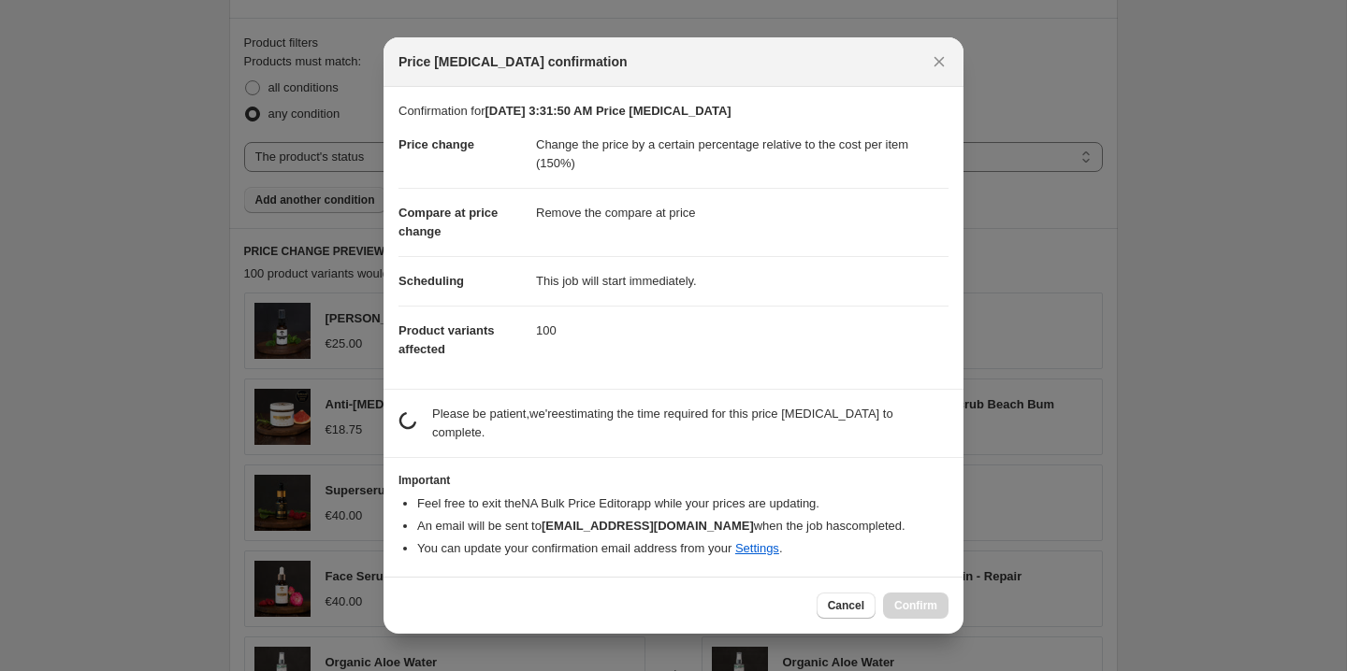
scroll to position [0, 0]
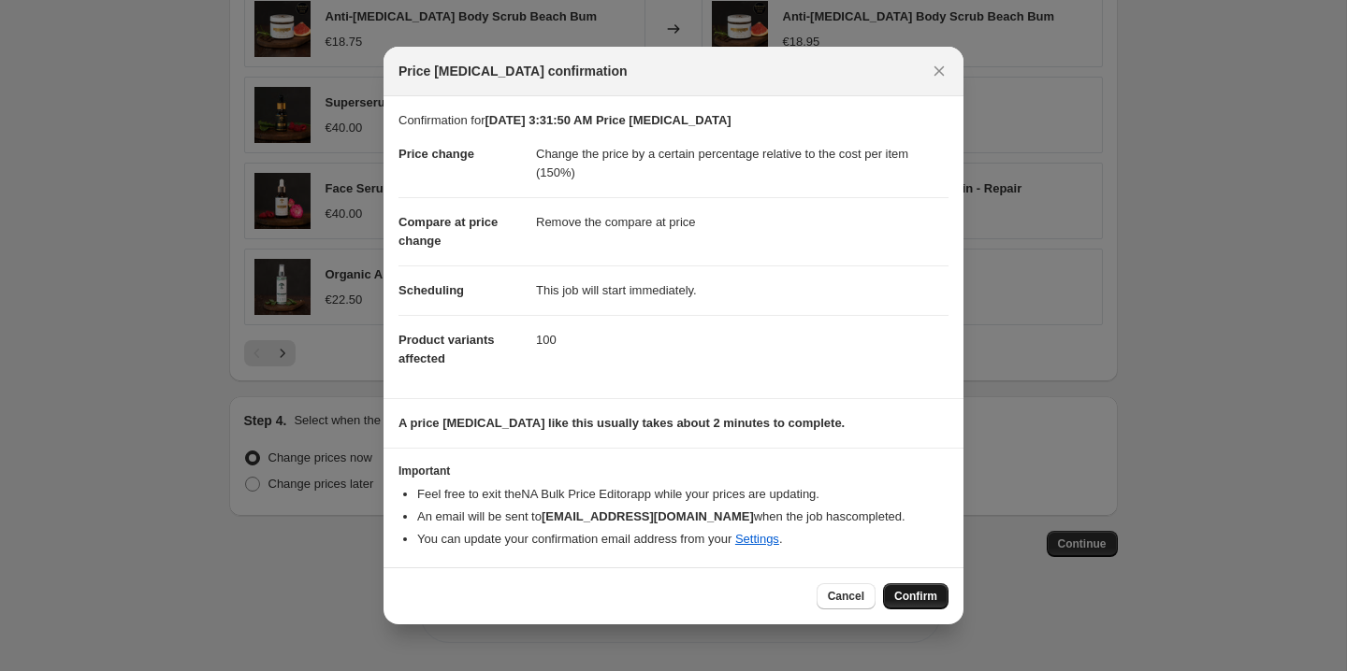
click at [918, 592] on span "Confirm" at bounding box center [915, 596] width 43 height 15
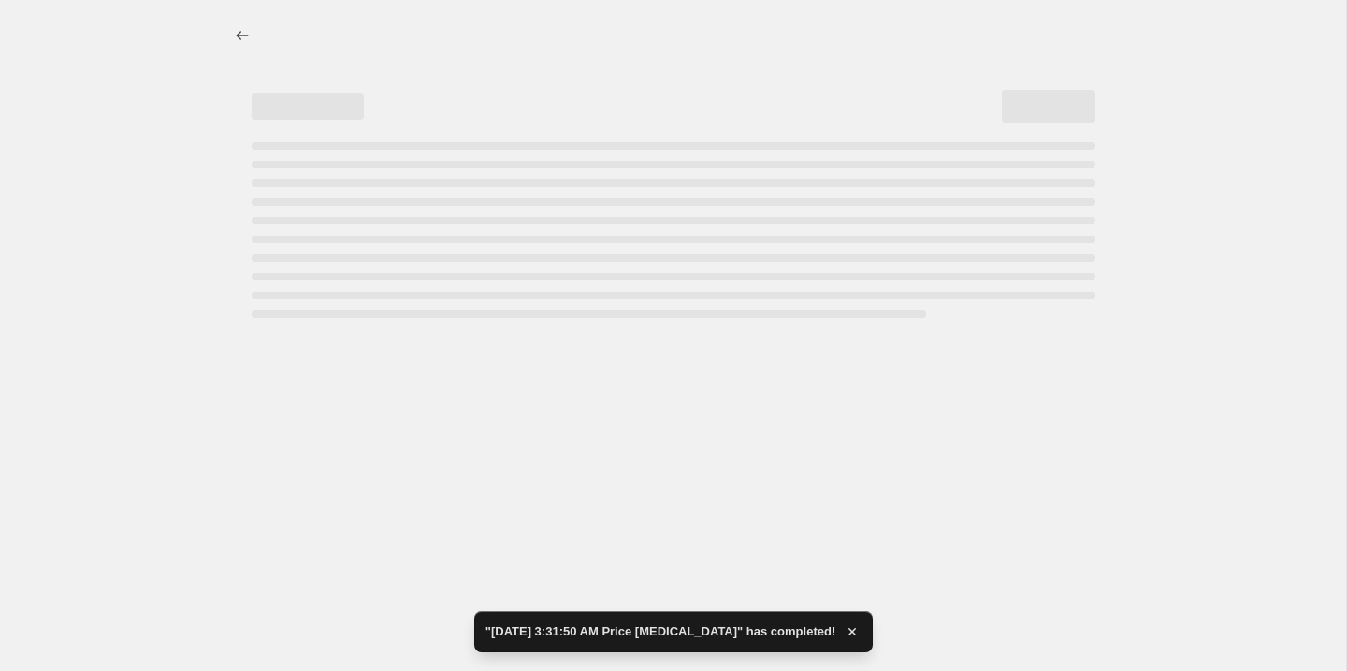
select select "pc"
select select "remove"
select select "product_status"
